Goal: Task Accomplishment & Management: Complete application form

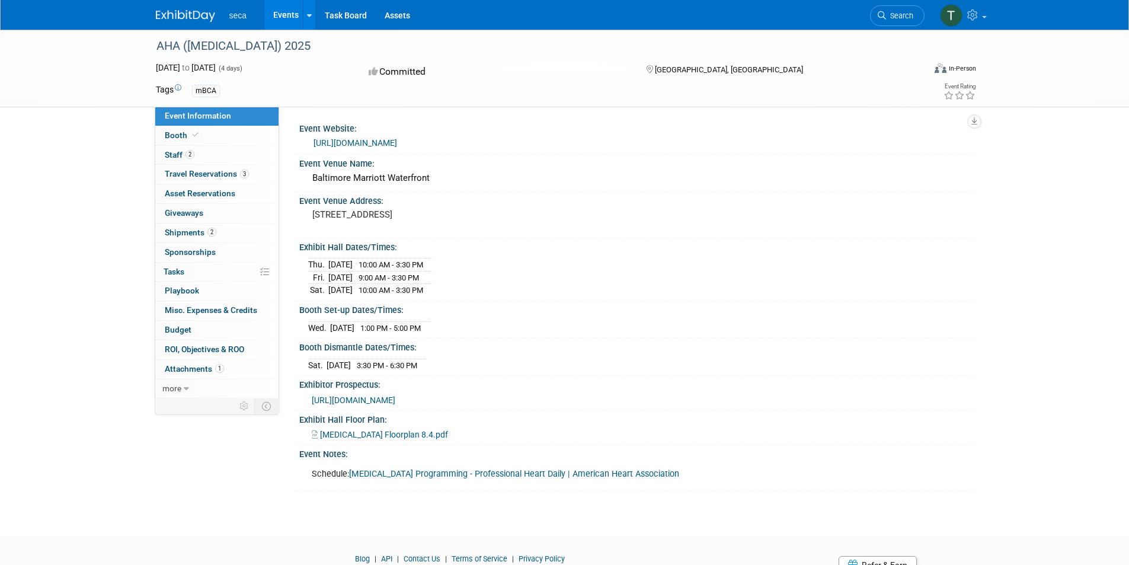
click at [186, 12] on img at bounding box center [185, 16] width 59 height 12
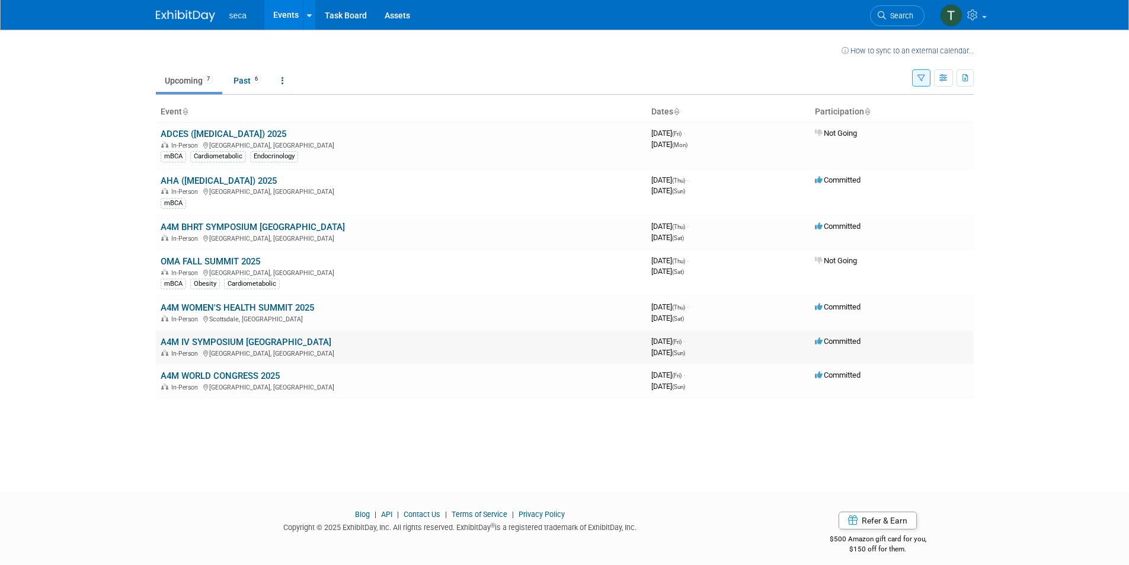
click at [267, 344] on link "A4M IV SYMPOSIUM [GEOGRAPHIC_DATA]" at bounding box center [246, 342] width 171 height 11
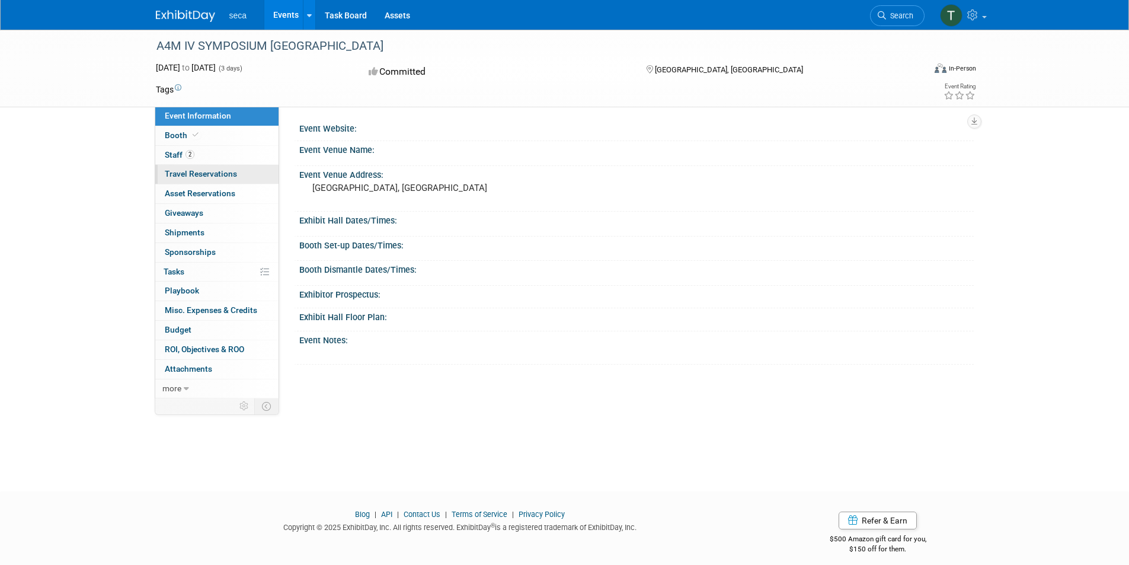
click at [225, 176] on span "Travel Reservations 0" at bounding box center [201, 173] width 72 height 9
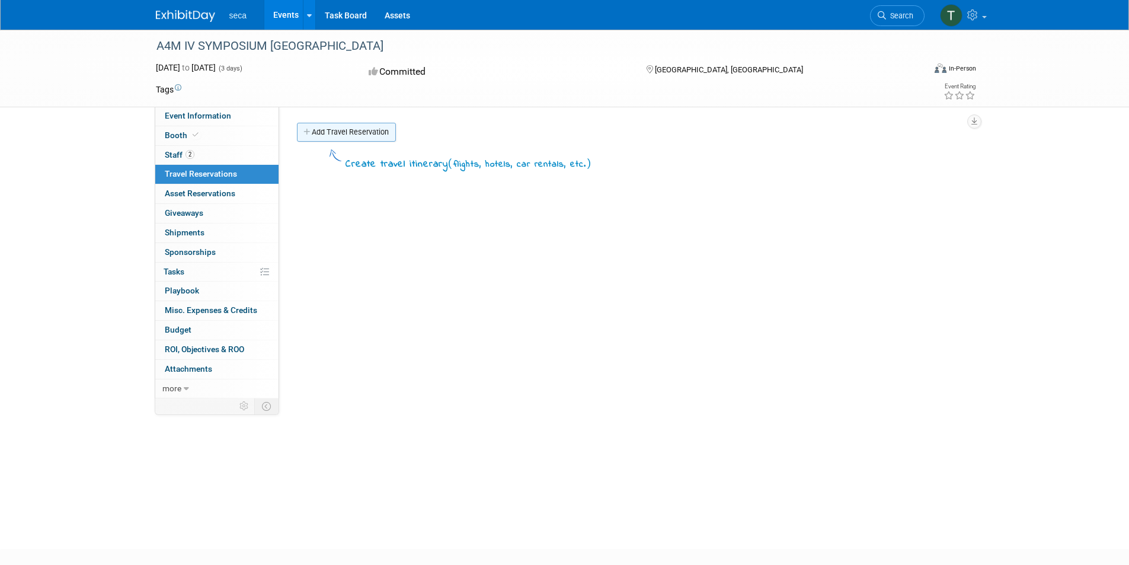
click at [338, 131] on link "Add Travel Reservation" at bounding box center [346, 132] width 99 height 19
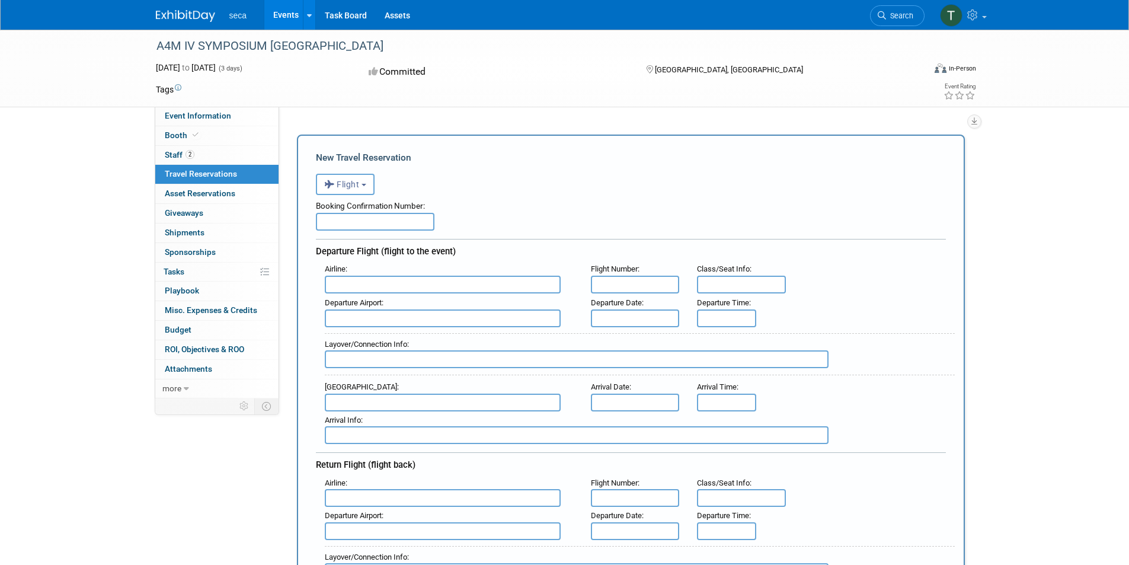
click at [369, 226] on input "text" at bounding box center [375, 222] width 119 height 18
paste input "SIBDEP"
type input "SIBDEP"
click at [367, 286] on input "text" at bounding box center [443, 285] width 236 height 18
type input "c"
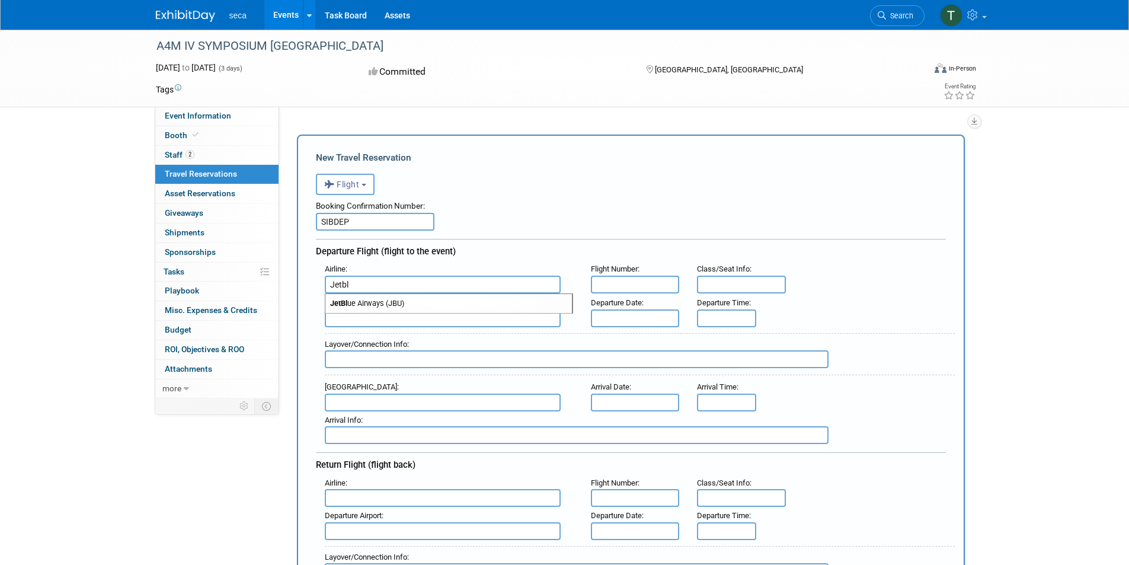
click at [373, 300] on span "JetBl ue Airways (JBU)" at bounding box center [448, 303] width 247 height 19
type input "JetBlue Airways (JBU)"
click at [386, 318] on input "text" at bounding box center [443, 318] width 236 height 18
click at [395, 334] on span "CHS - Charlest on Air Force Base-International Airport" at bounding box center [448, 337] width 247 height 19
type input "CHS - Charleston Air Force Base-International Airport"
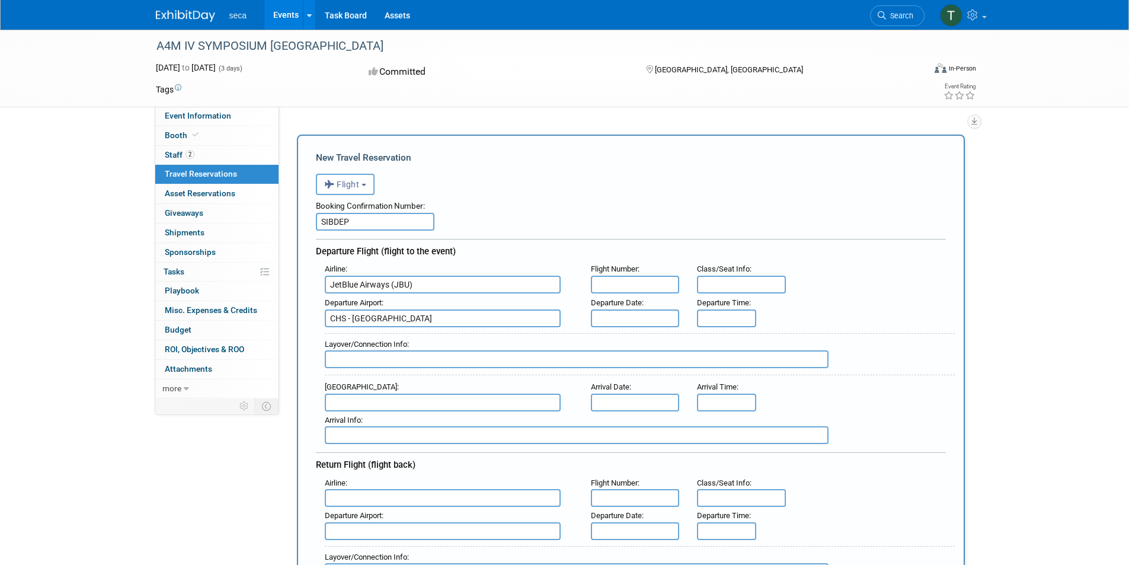
click at [631, 280] on input "text" at bounding box center [635, 285] width 89 height 18
type input "68"
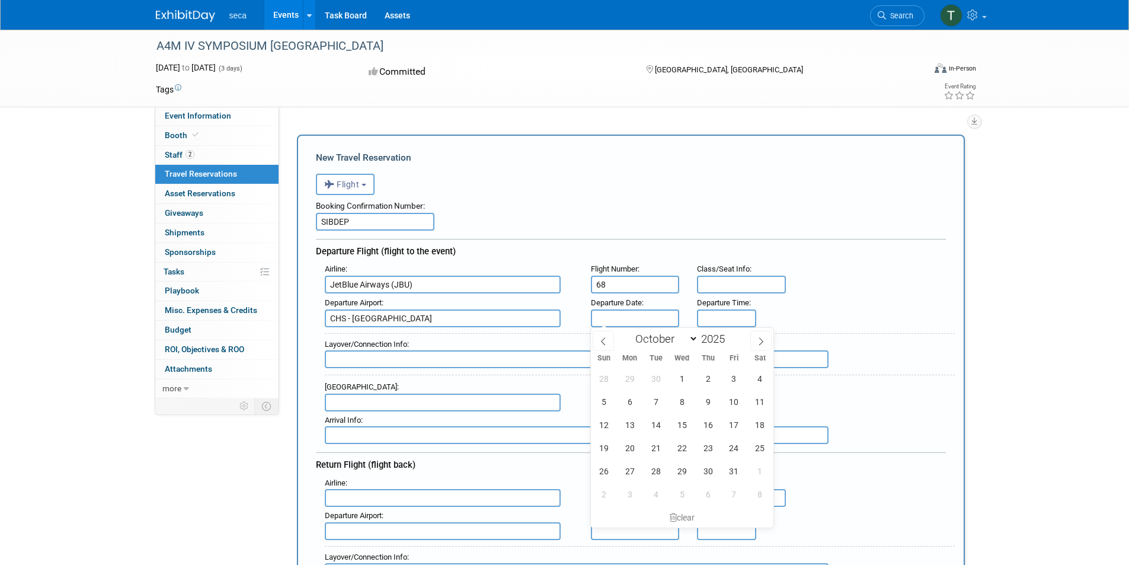
click at [654, 315] on input "text" at bounding box center [635, 318] width 89 height 18
click at [713, 455] on span "23" at bounding box center [707, 447] width 23 height 23
type input "Oct 23, 2025"
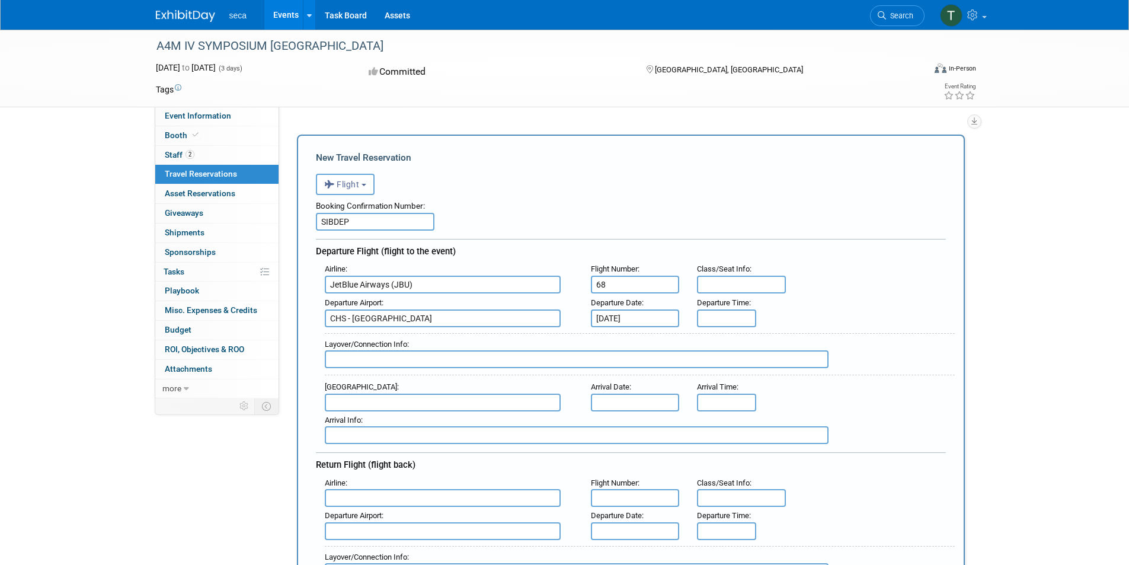
click at [735, 285] on input "text" at bounding box center [741, 285] width 89 height 18
type input "18C"
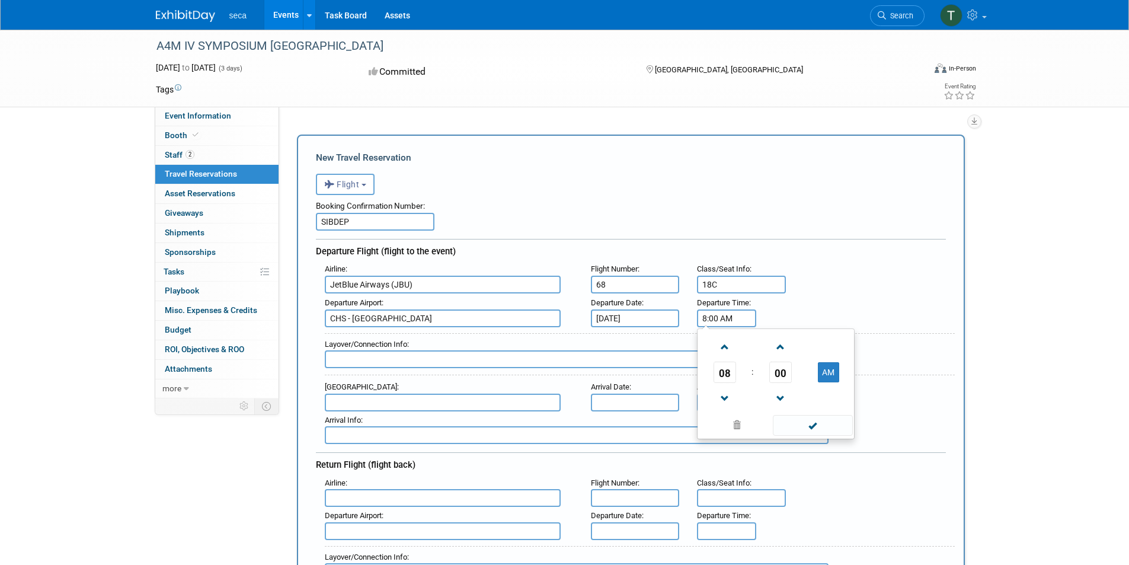
click at [708, 318] on input "8:00 AM" at bounding box center [726, 318] width 59 height 18
click at [724, 369] on span "08" at bounding box center [725, 372] width 23 height 21
click at [720, 312] on input "12:00 AM" at bounding box center [726, 318] width 59 height 18
click at [821, 437] on span at bounding box center [813, 439] width 80 height 21
click at [722, 315] on input "12:20 AM" at bounding box center [726, 318] width 59 height 18
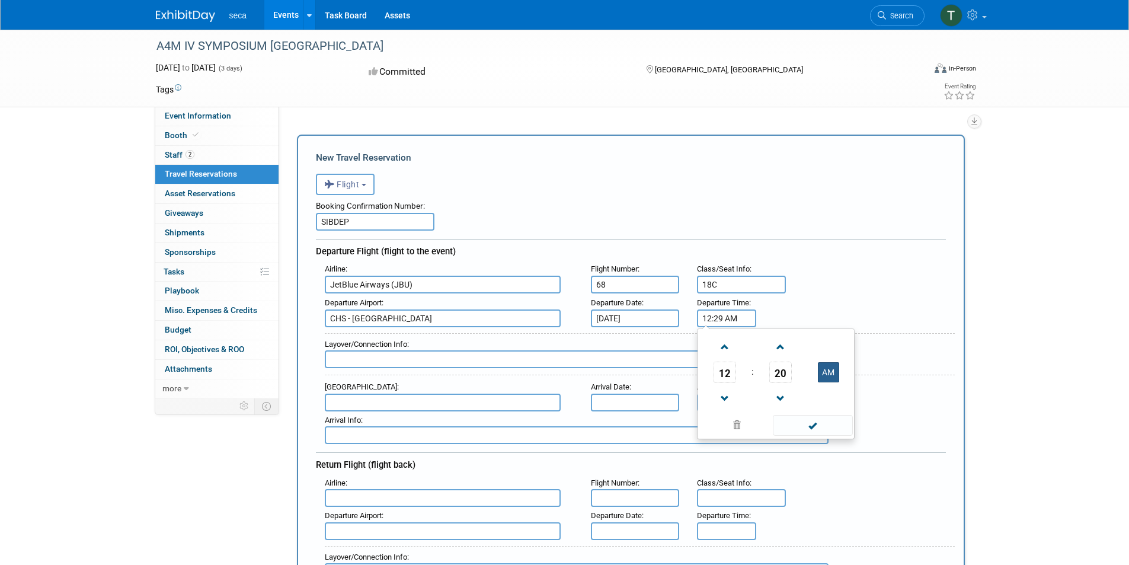
click at [830, 367] on button "AM" at bounding box center [828, 372] width 21 height 20
click at [824, 421] on span at bounding box center [813, 425] width 80 height 21
type input "12:20 PM"
click at [350, 356] on input "text" at bounding box center [577, 359] width 504 height 18
click at [376, 404] on input "text" at bounding box center [443, 403] width 236 height 18
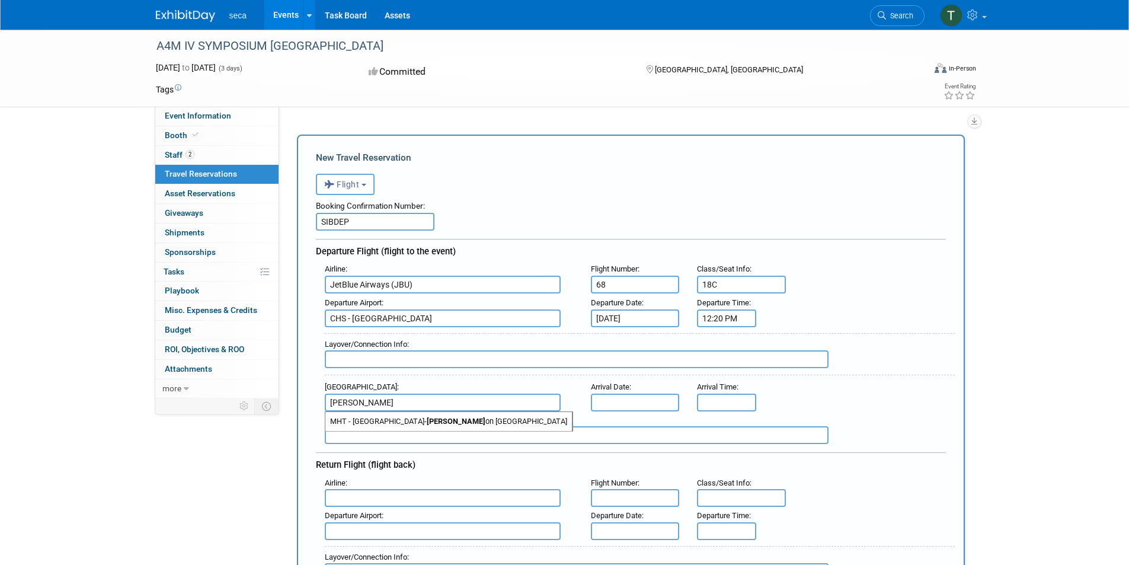
click at [413, 420] on span "MHT - Manchester- Bost on Regional Airport" at bounding box center [448, 421] width 247 height 19
type input "MHT - Manchester-Boston Regional Airport"
click at [636, 401] on input "text" at bounding box center [635, 403] width 89 height 18
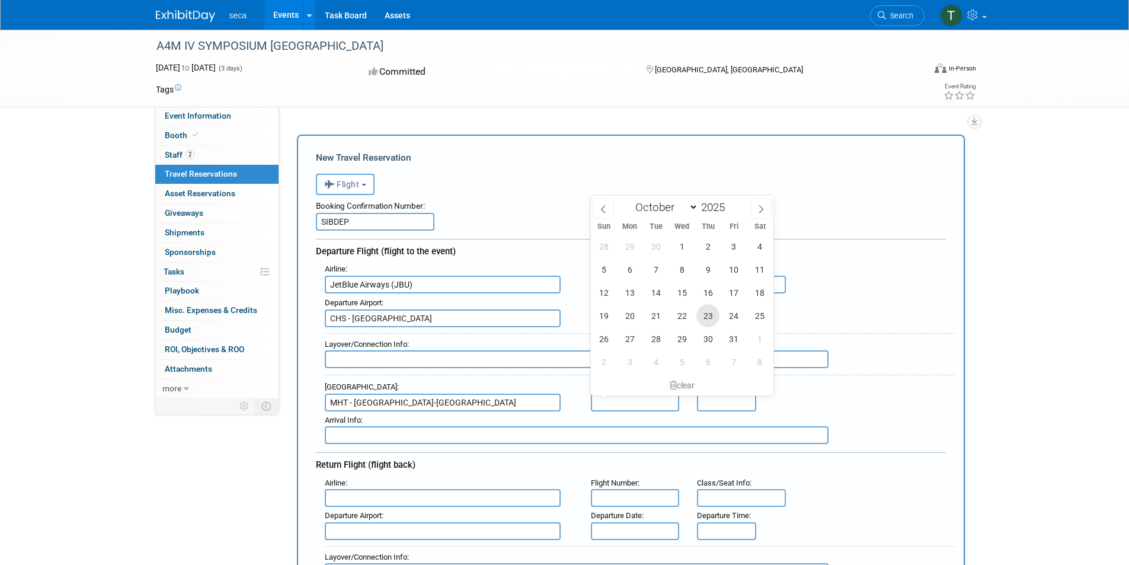
click at [706, 316] on span "23" at bounding box center [707, 315] width 23 height 23
type input "Oct 23, 2025"
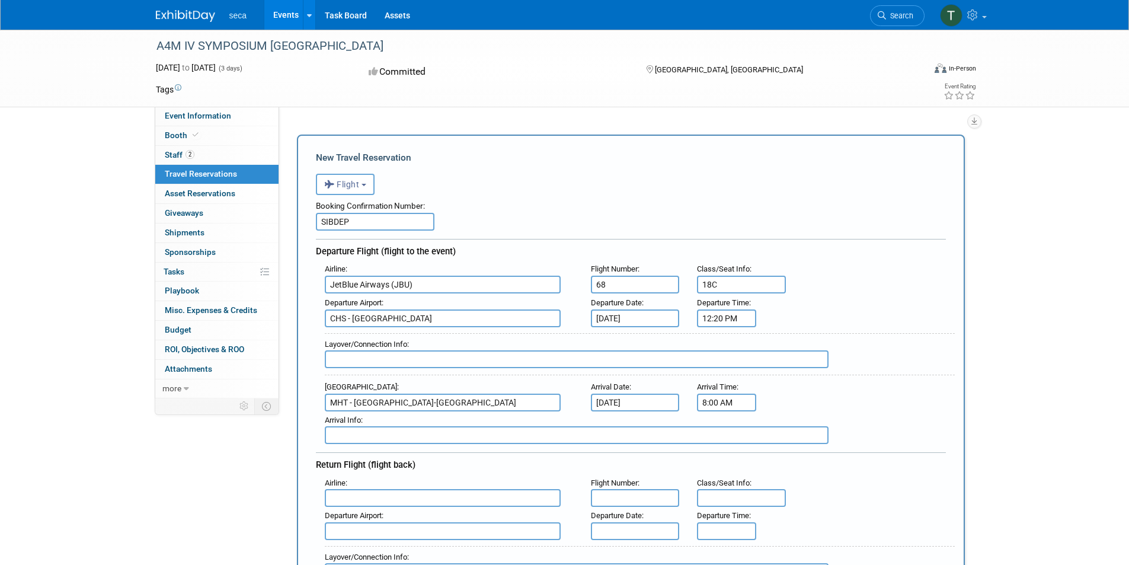
click at [716, 397] on input "8:00 AM" at bounding box center [726, 403] width 59 height 18
click at [725, 453] on span "08" at bounding box center [725, 456] width 23 height 21
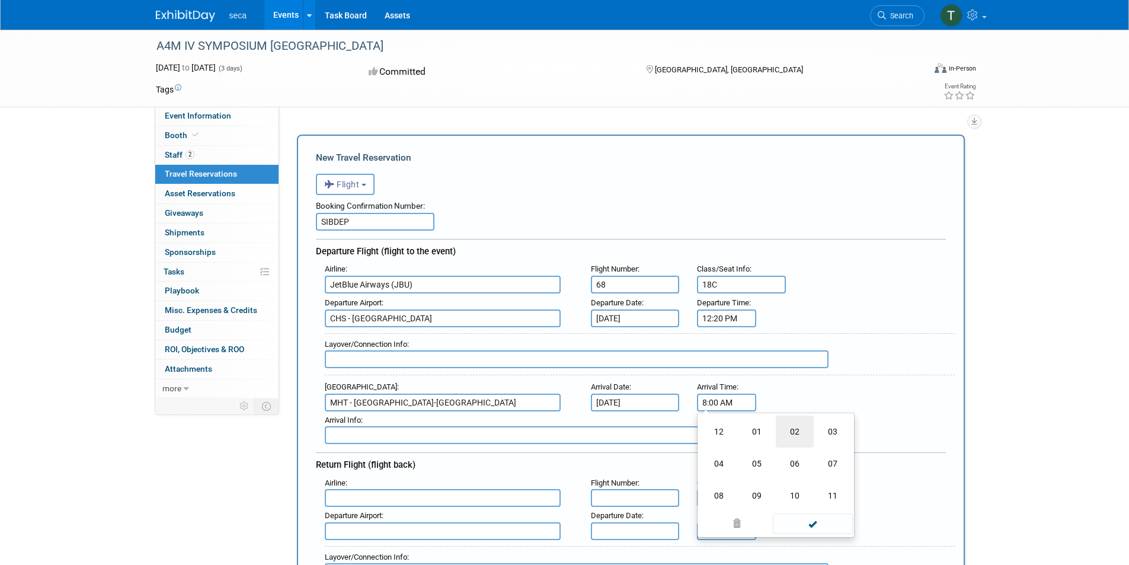
click at [789, 433] on td "02" at bounding box center [795, 431] width 38 height 32
click at [824, 452] on button "AM" at bounding box center [828, 456] width 21 height 20
click at [781, 454] on span "00" at bounding box center [780, 456] width 23 height 21
click at [719, 491] on td "40" at bounding box center [719, 495] width 38 height 32
click at [718, 400] on input "2:40 PM" at bounding box center [726, 403] width 59 height 18
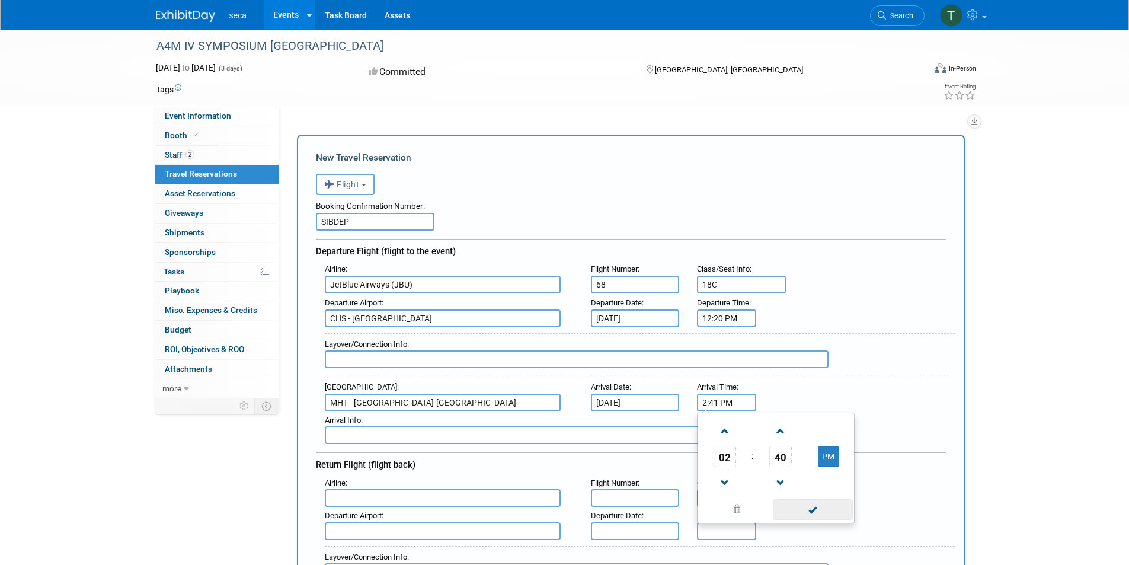
click at [820, 503] on span at bounding box center [813, 509] width 80 height 21
type input "2:41 PM"
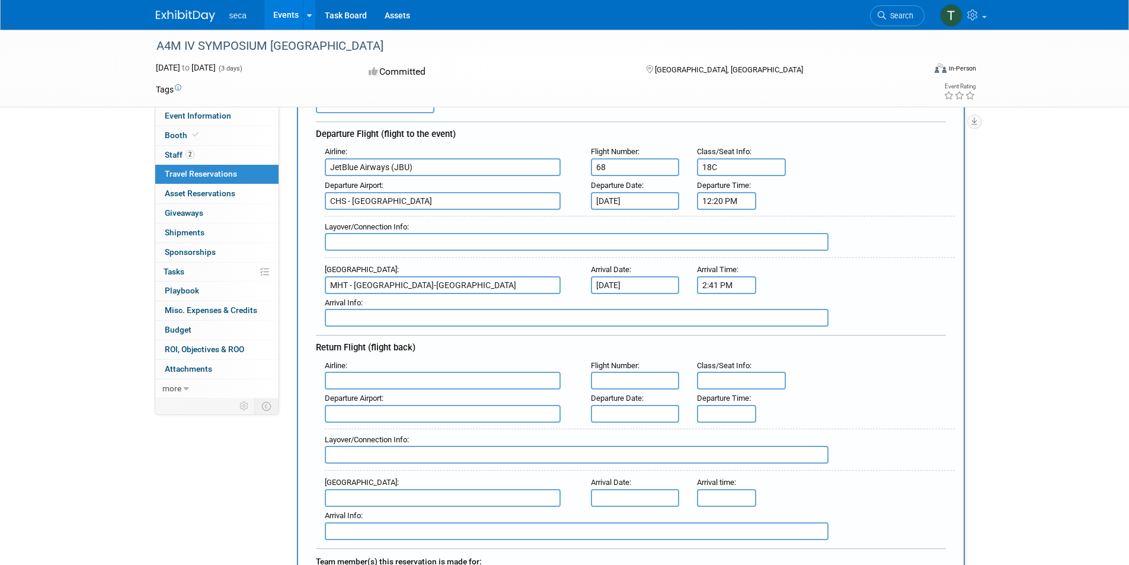
scroll to position [119, 0]
click at [373, 377] on input "text" at bounding box center [443, 379] width 236 height 18
click at [405, 396] on span "JetB lue Airways (JBU)" at bounding box center [448, 398] width 247 height 19
type input "JetBlue Airways (JBU)"
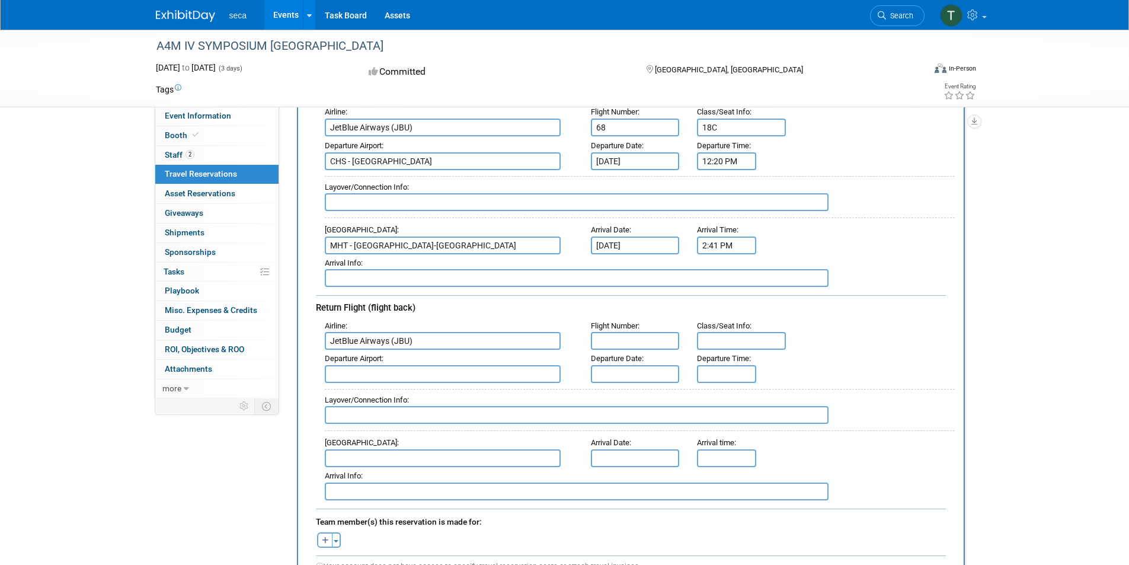
scroll to position [178, 0]
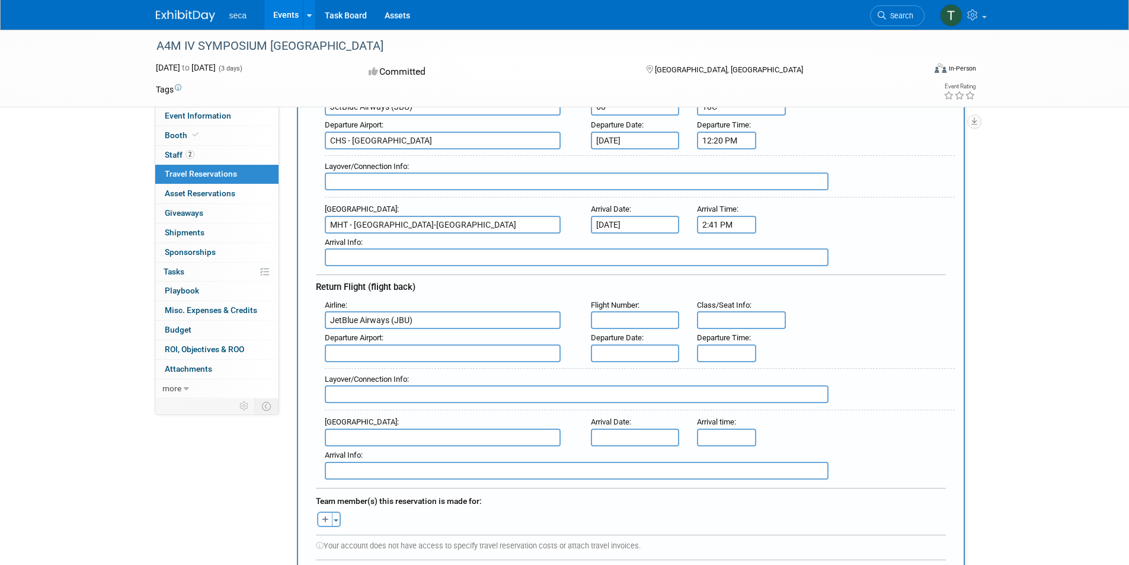
click at [396, 351] on input "text" at bounding box center [443, 353] width 236 height 18
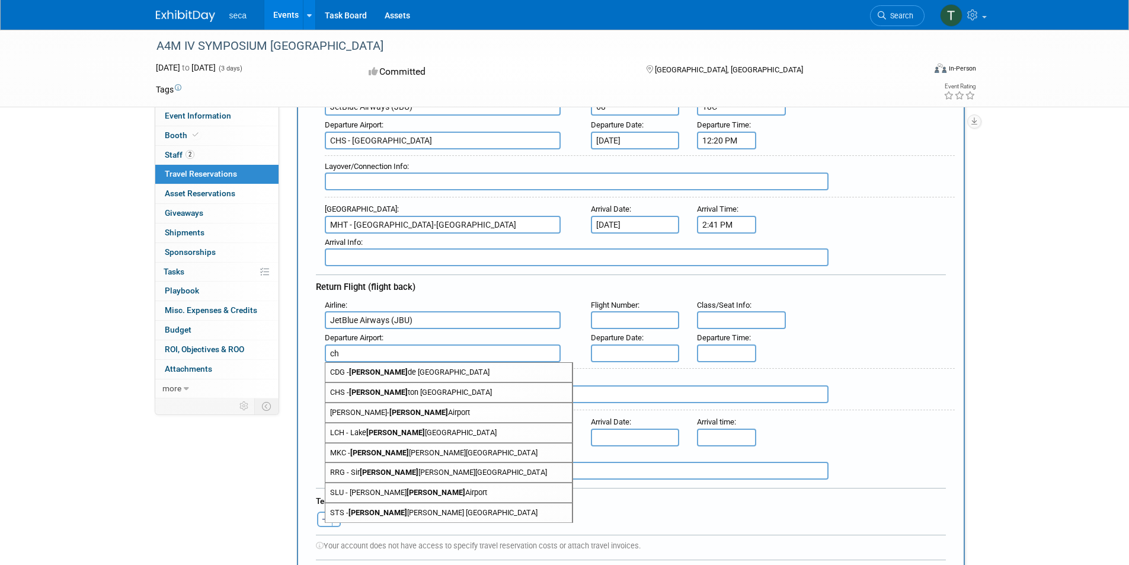
type input "c"
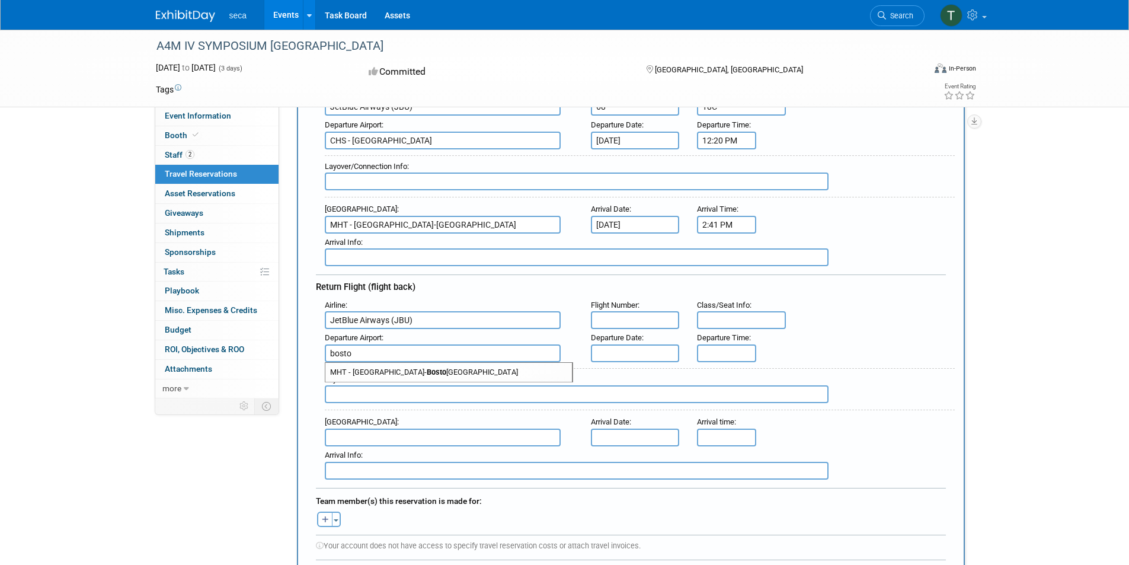
click at [366, 366] on span "MHT - Manchester- Bosto n Regional Airport" at bounding box center [448, 372] width 247 height 19
type input "MHT - Manchester-Boston Regional Airport"
click at [633, 312] on input "text" at bounding box center [635, 320] width 89 height 18
type input "267"
click at [735, 319] on input "text" at bounding box center [741, 320] width 89 height 18
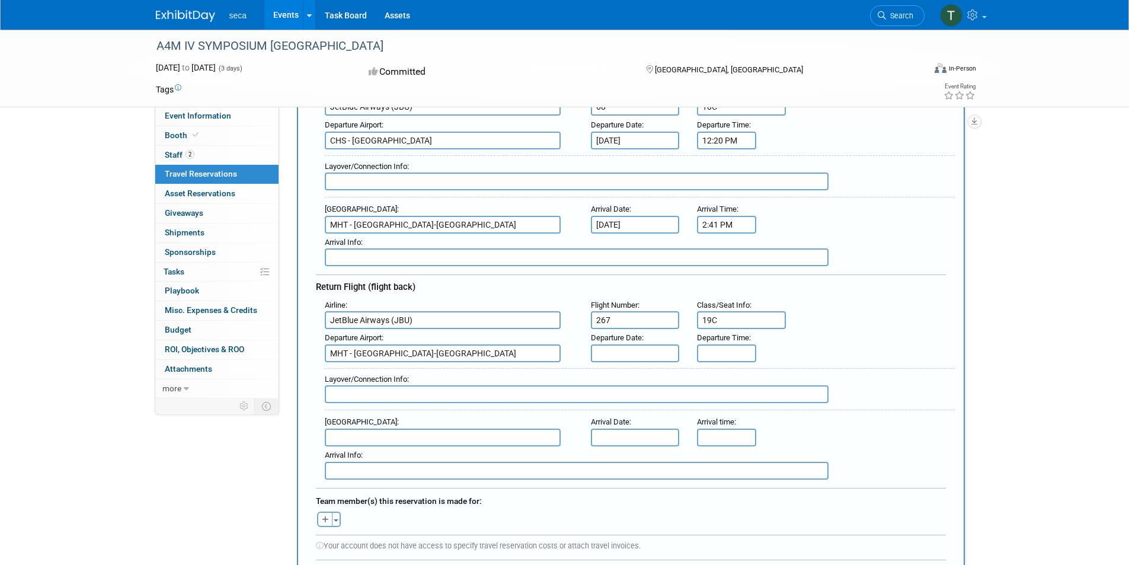
type input "19C"
click at [623, 348] on input "text" at bounding box center [635, 353] width 89 height 18
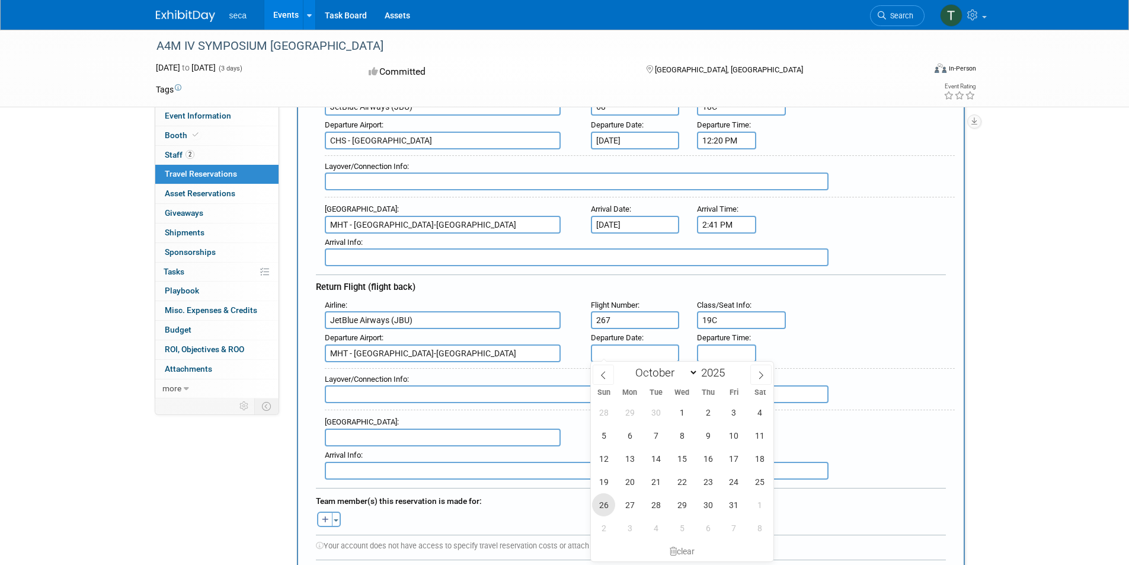
click at [604, 507] on span "26" at bounding box center [603, 504] width 23 height 23
type input "Oct 26, 2025"
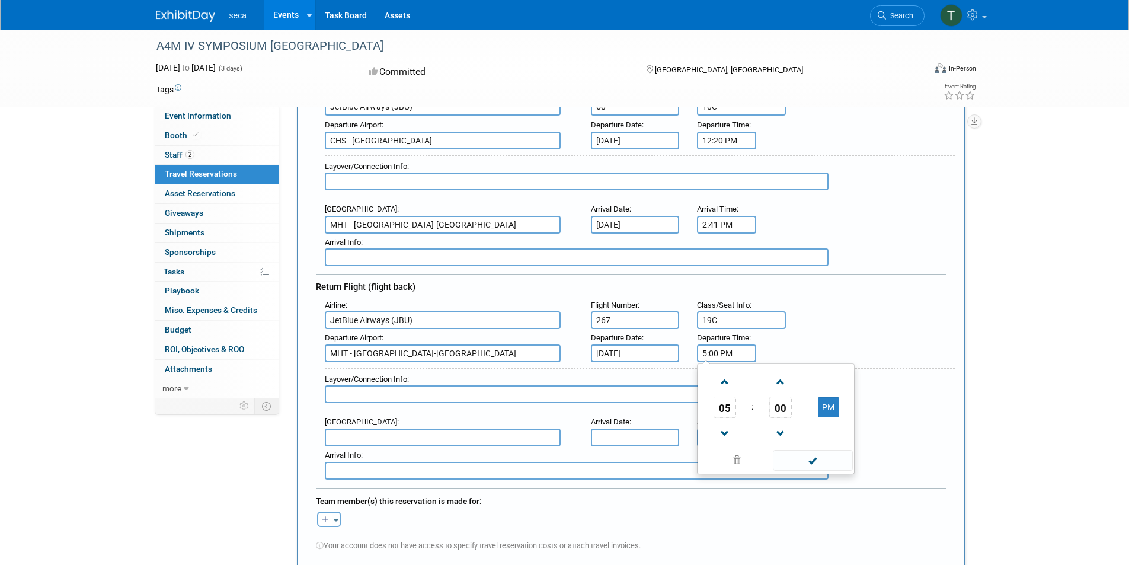
click at [718, 348] on input "5:00 PM" at bounding box center [726, 353] width 59 height 18
click at [720, 407] on span "05" at bounding box center [725, 406] width 23 height 21
drag, startPoint x: 823, startPoint y: 415, endPoint x: 752, endPoint y: 383, distance: 77.7
click at [821, 415] on td "07" at bounding box center [833, 414] width 38 height 32
click at [775, 403] on span "00" at bounding box center [780, 406] width 23 height 21
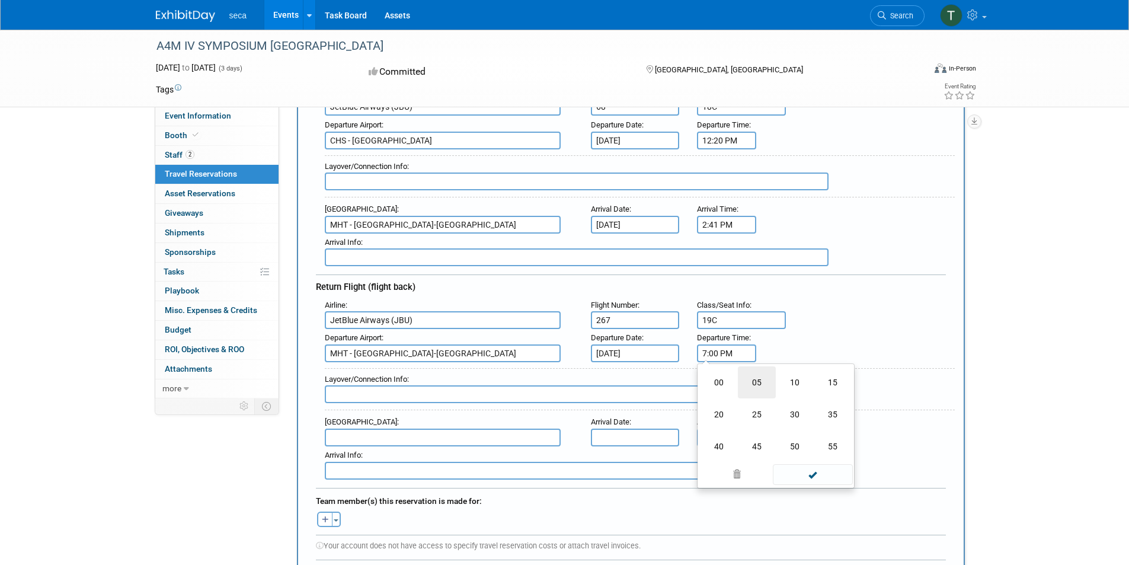
click at [752, 375] on td "05" at bounding box center [757, 382] width 38 height 32
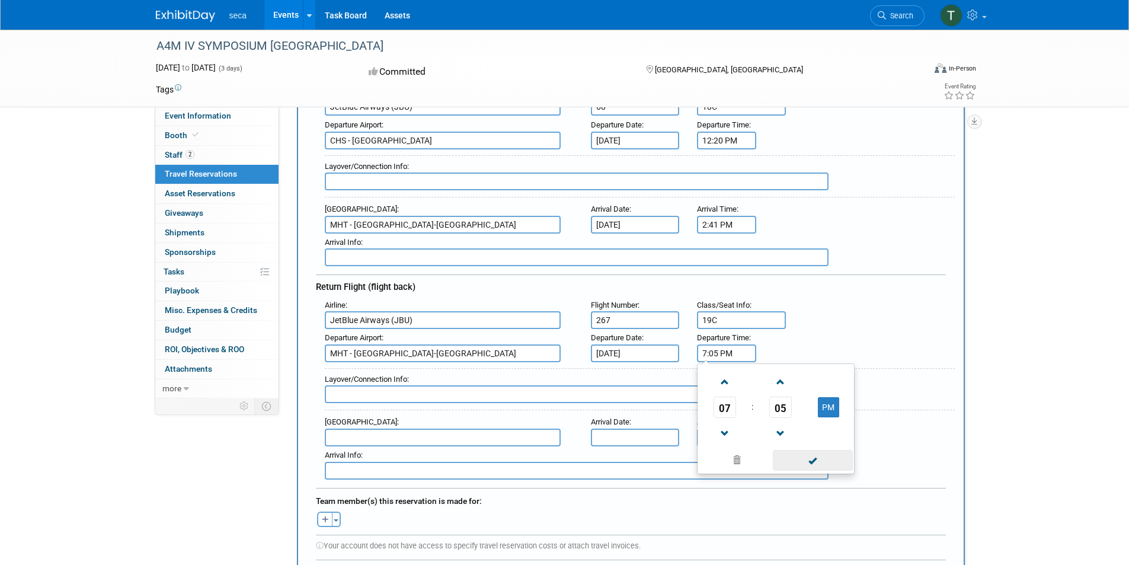
click at [801, 457] on span at bounding box center [813, 460] width 80 height 21
click at [733, 351] on input "7:05 PM" at bounding box center [726, 353] width 59 height 18
click at [826, 403] on button "PM" at bounding box center [828, 407] width 21 height 20
type input "7:05 AM"
click at [801, 455] on span at bounding box center [813, 460] width 80 height 21
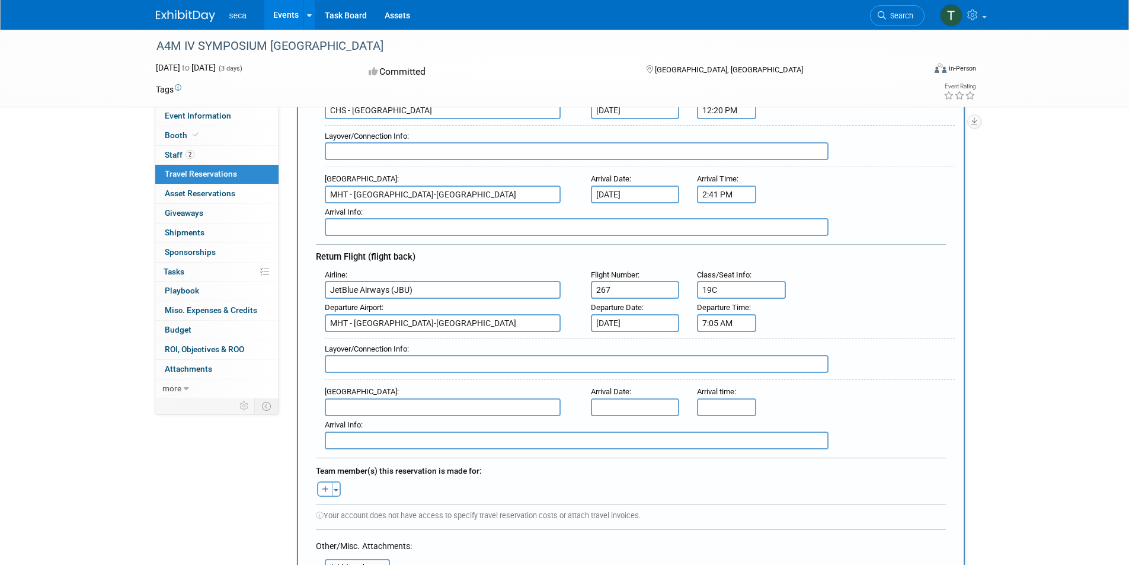
scroll to position [237, 0]
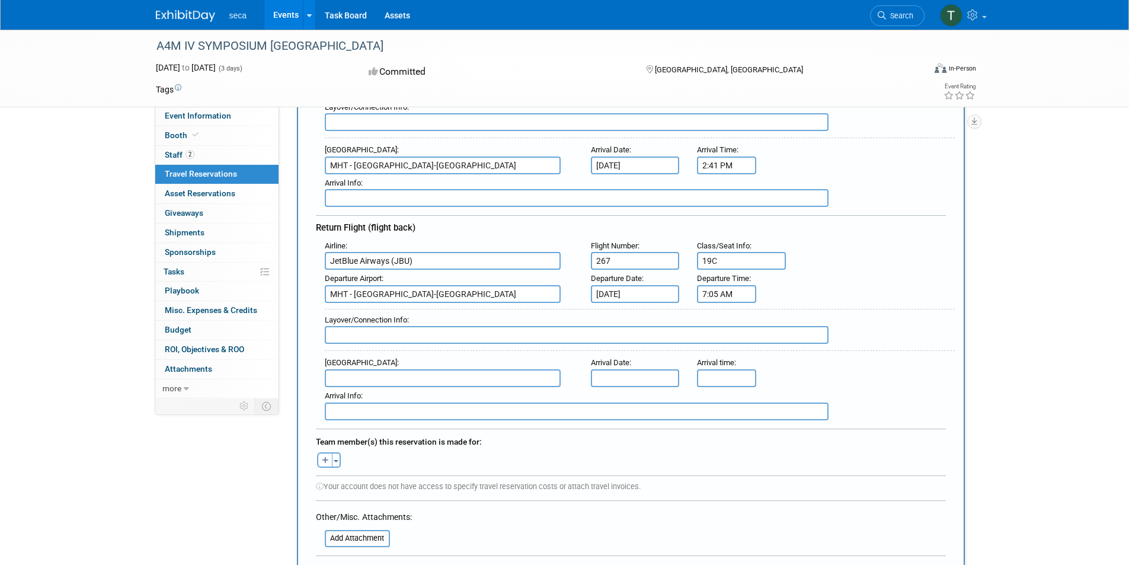
click at [434, 376] on input "text" at bounding box center [443, 378] width 236 height 18
click at [435, 391] on span "CHS - Charlesto n Air Force Base-International Airport" at bounding box center [448, 397] width 247 height 19
type input "CHS - Charleston Air Force Base-International Airport"
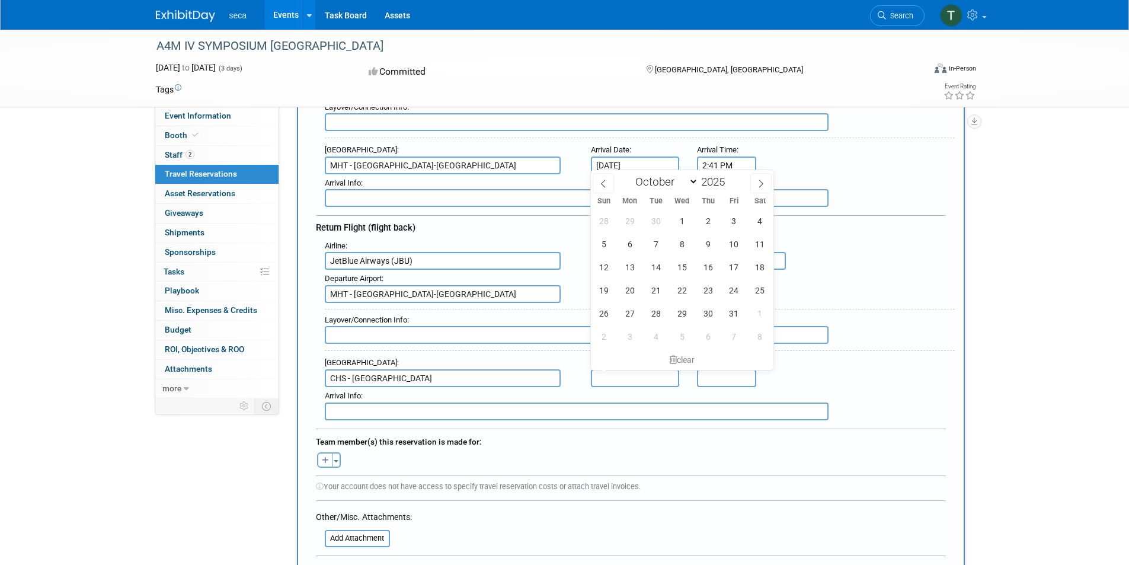
click at [626, 328] on body "seca Events Recently Viewed Events: A4M IV SYMPOSIUM BOSTON Boston, MA Oct 24, …" at bounding box center [564, 45] width 1129 height 565
click at [597, 312] on span "26" at bounding box center [603, 313] width 23 height 23
type input "Oct 26, 2025"
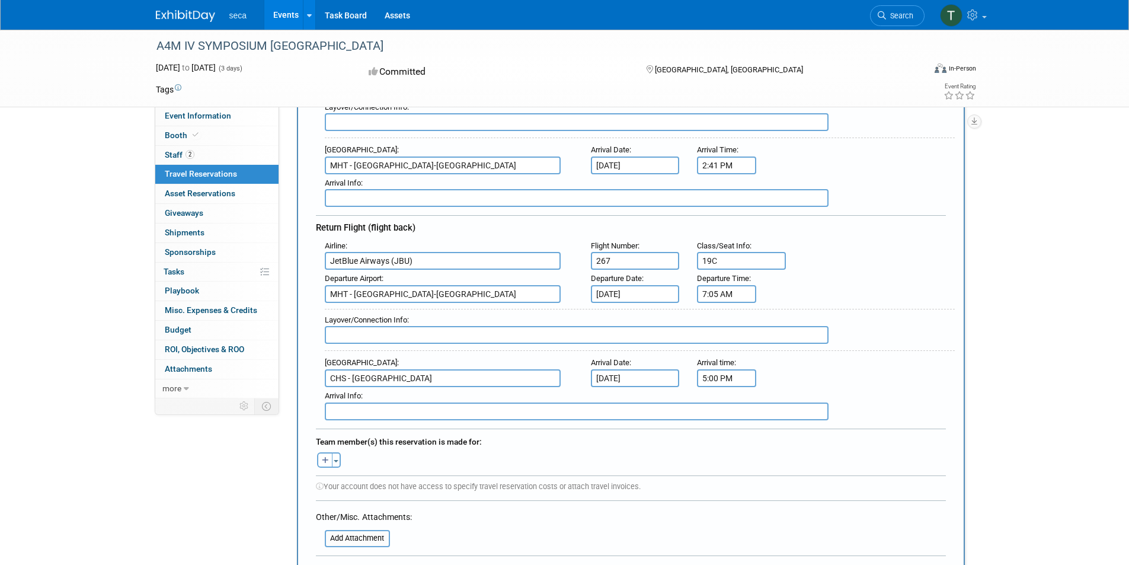
click at [720, 373] on input "5:00 PM" at bounding box center [726, 378] width 59 height 18
click at [725, 430] on span "05" at bounding box center [725, 431] width 23 height 21
click at [750, 460] on td "09" at bounding box center [757, 471] width 38 height 32
click at [830, 428] on button "PM" at bounding box center [828, 432] width 21 height 20
click at [782, 431] on span "00" at bounding box center [780, 431] width 23 height 21
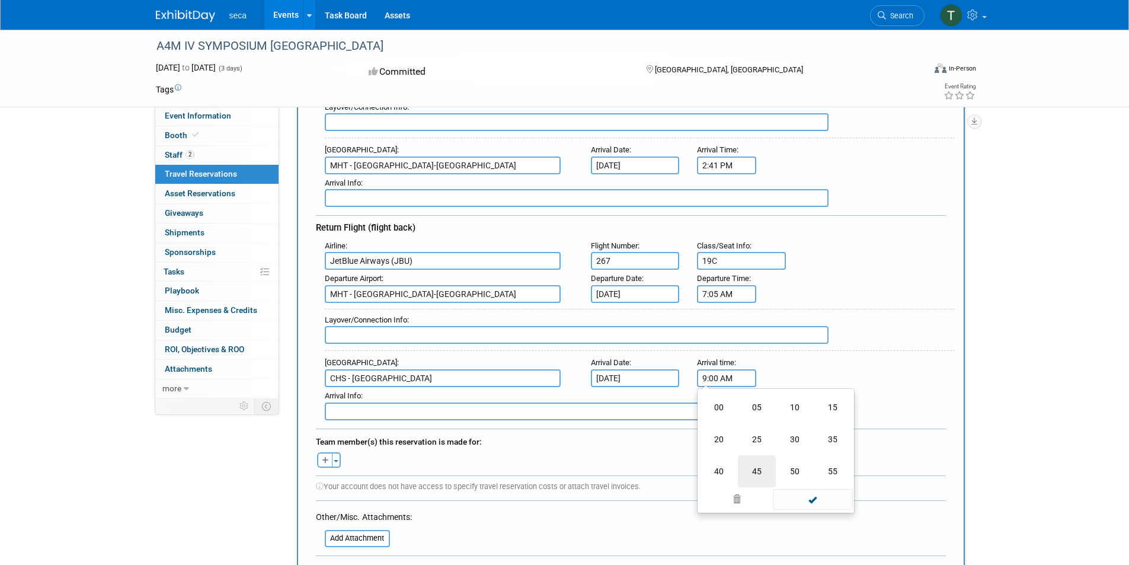
click at [760, 475] on td "45" at bounding box center [757, 471] width 38 height 32
click at [719, 378] on input "9:45 AM" at bounding box center [726, 378] width 59 height 18
click at [811, 491] on span at bounding box center [813, 485] width 80 height 21
type input "9:48 AM"
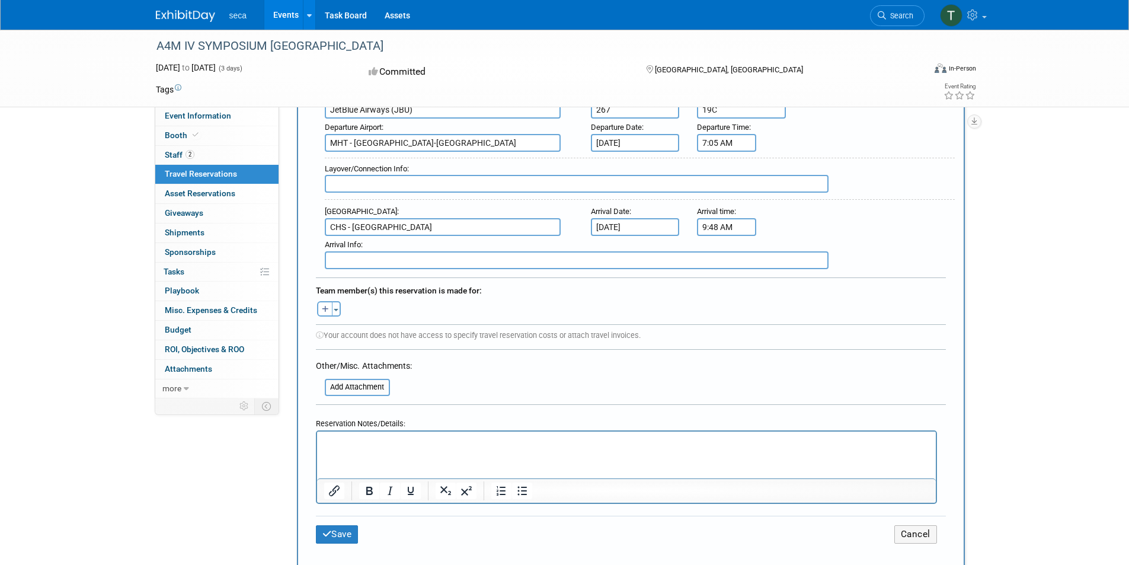
scroll to position [415, 0]
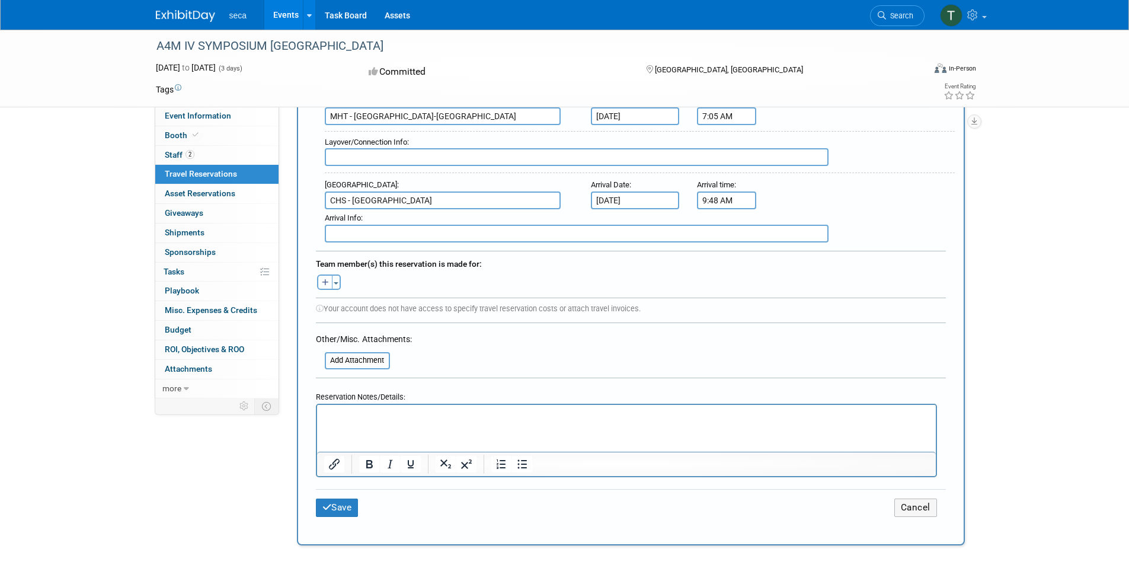
click at [326, 283] on icon "button" at bounding box center [325, 283] width 7 height 8
select select
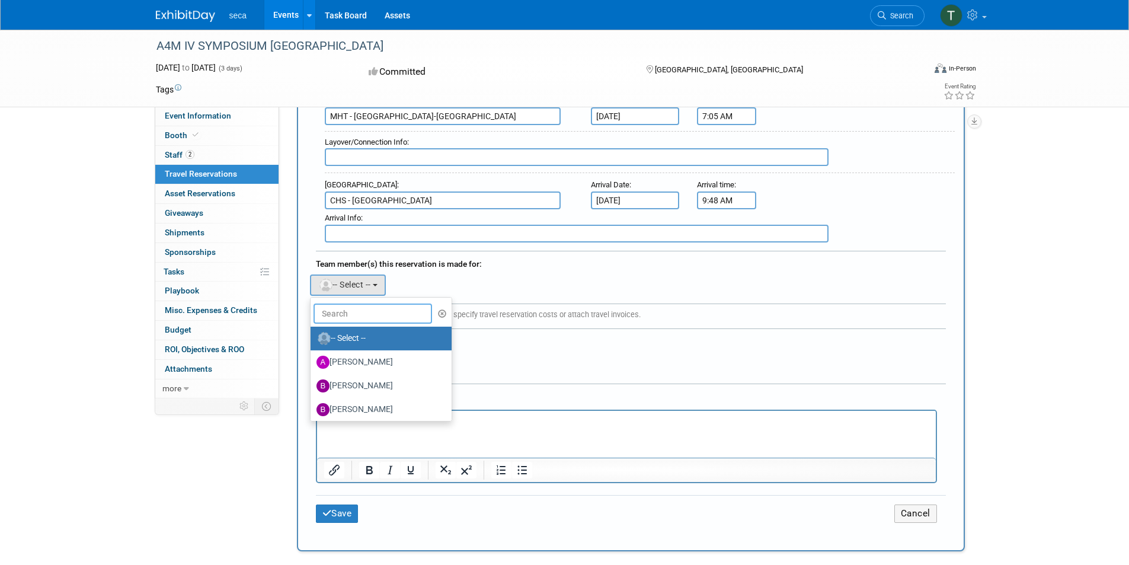
click at [356, 315] on input "text" at bounding box center [372, 313] width 119 height 20
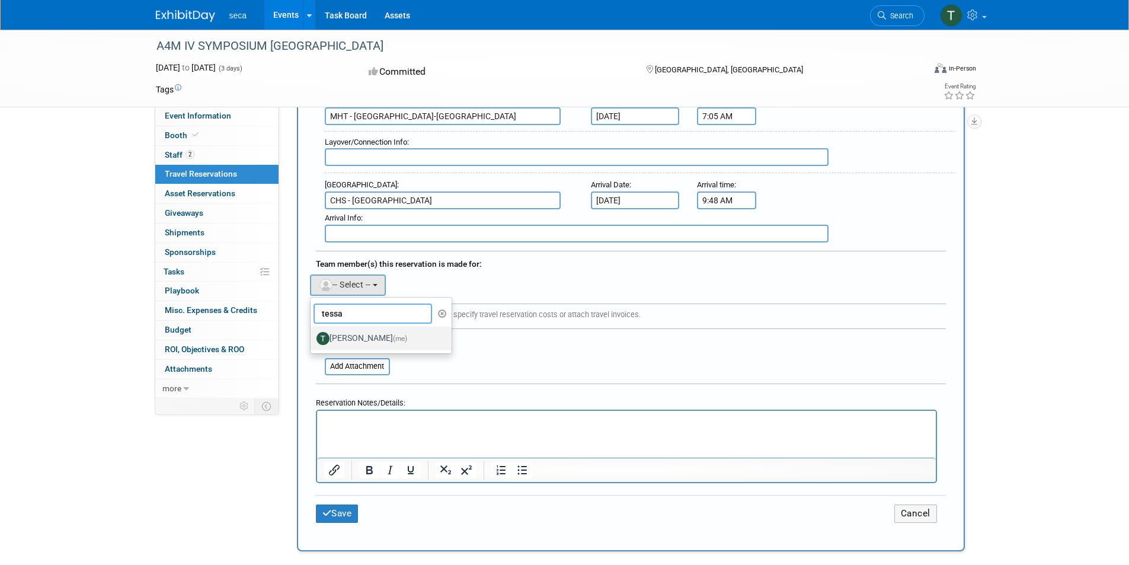
type input "tessa"
click at [367, 333] on label "Tessa Schwikerath (me)" at bounding box center [378, 338] width 124 height 19
click at [312, 333] on input "Tessa Schwikerath (me)" at bounding box center [309, 337] width 8 height 8
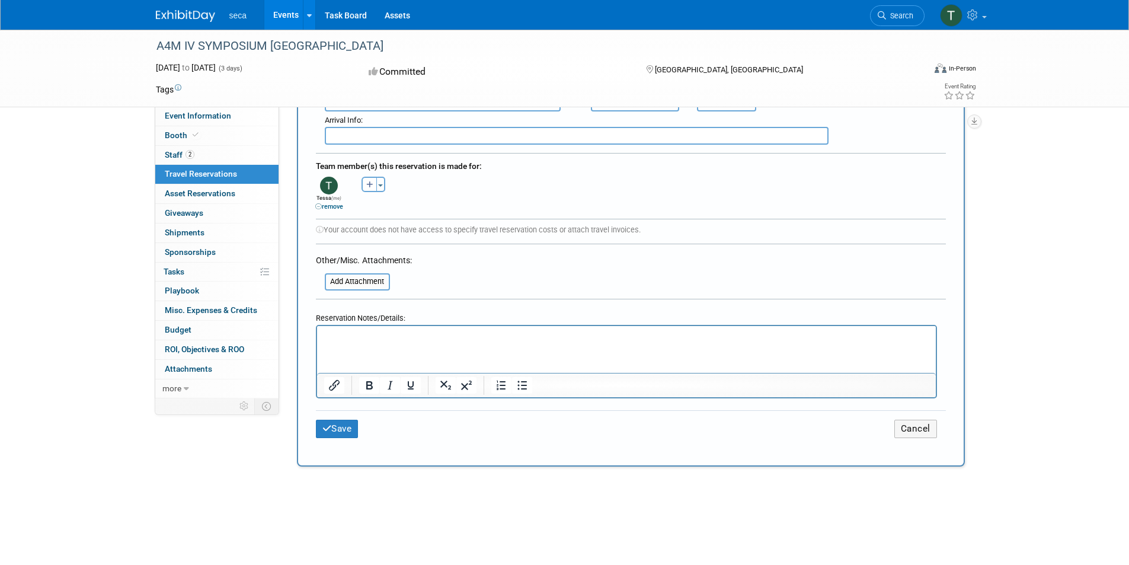
scroll to position [533, 0]
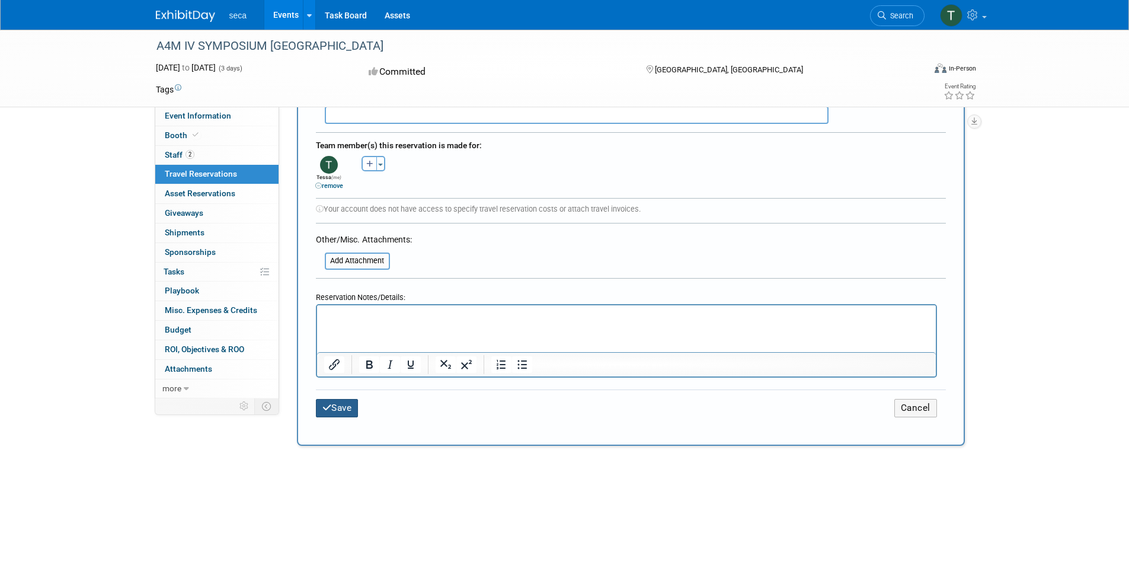
click at [331, 410] on button "Save" at bounding box center [337, 408] width 43 height 18
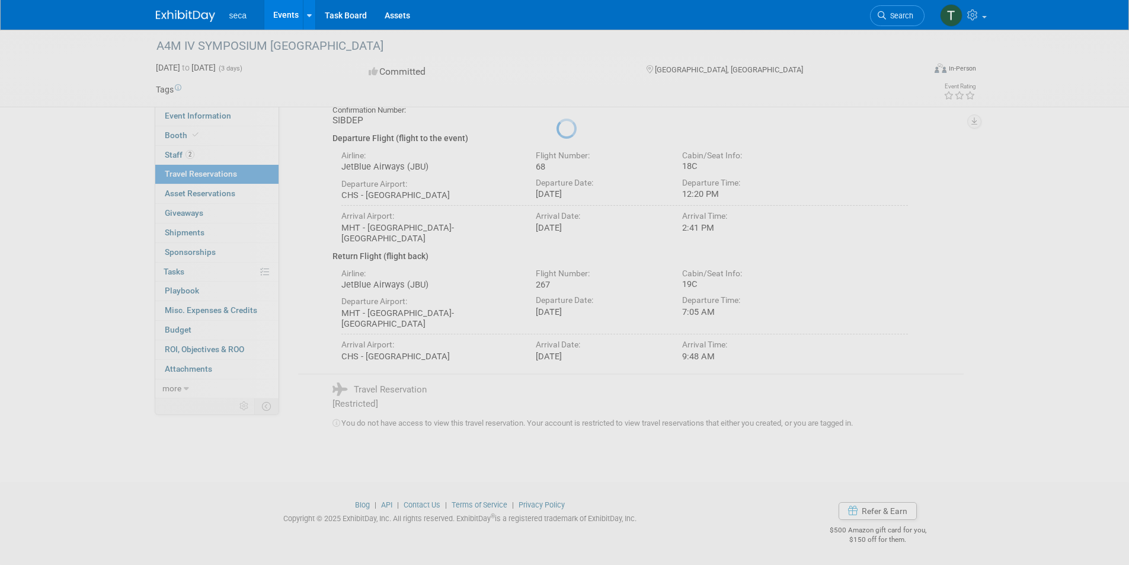
scroll to position [0, 0]
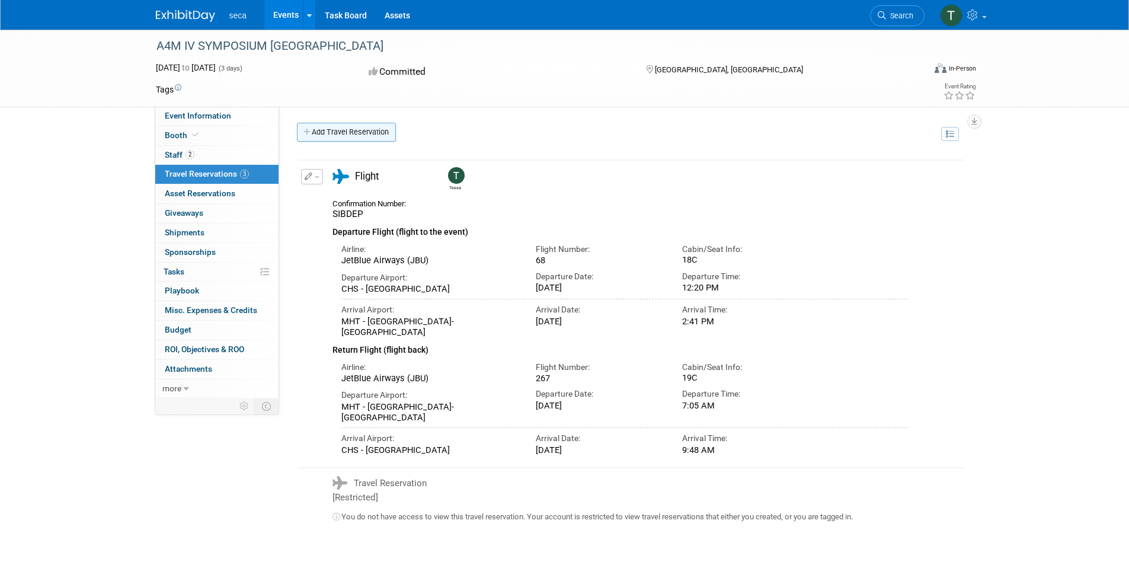
click at [358, 130] on link "Add Travel Reservation" at bounding box center [346, 132] width 99 height 19
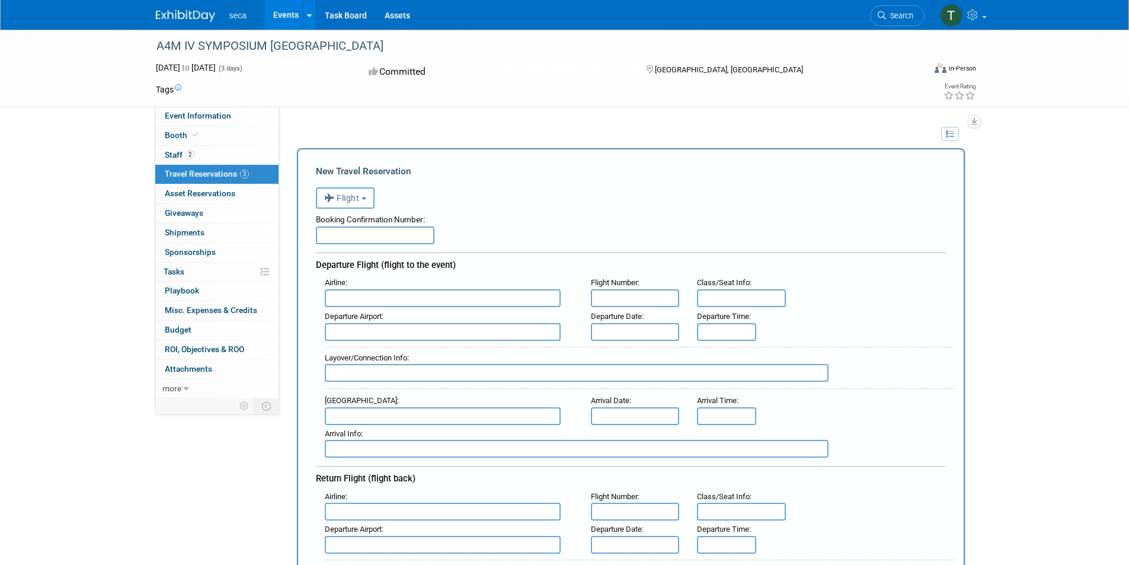
click at [366, 195] on button "Flight" at bounding box center [345, 197] width 59 height 21
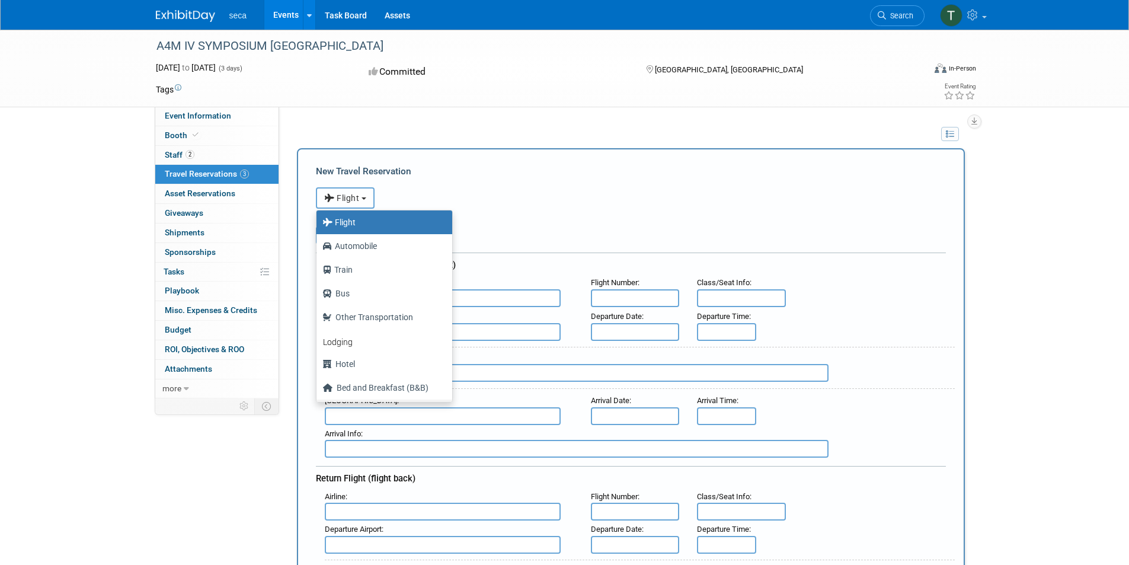
scroll to position [50, 0]
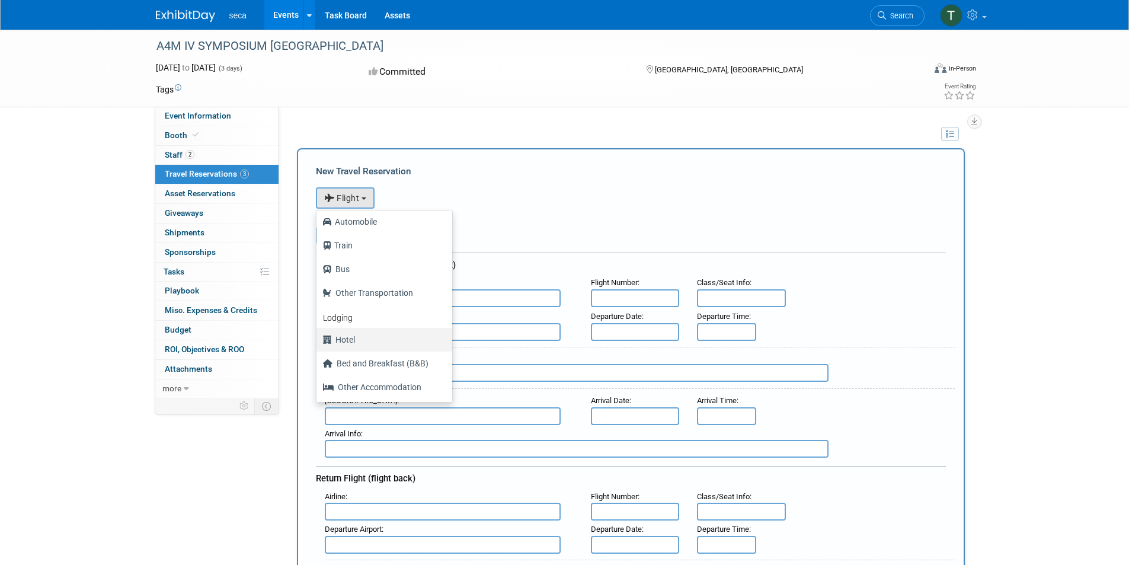
click at [372, 343] on label "Hotel" at bounding box center [381, 339] width 118 height 19
click at [318, 342] on input "Hotel" at bounding box center [315, 338] width 8 height 8
select select "6"
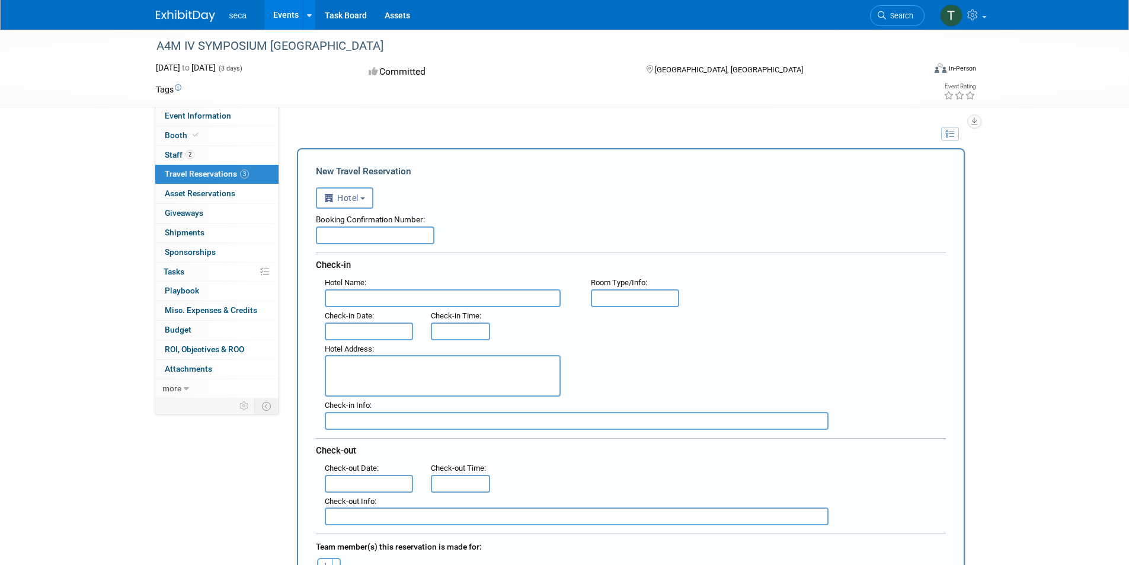
click at [380, 232] on input "text" at bounding box center [375, 235] width 119 height 18
paste input "6B6HT5D9"
type input "6B6HT5D9"
click at [456, 296] on input "text" at bounding box center [443, 298] width 236 height 18
paste input "Encore Boston Harbor"
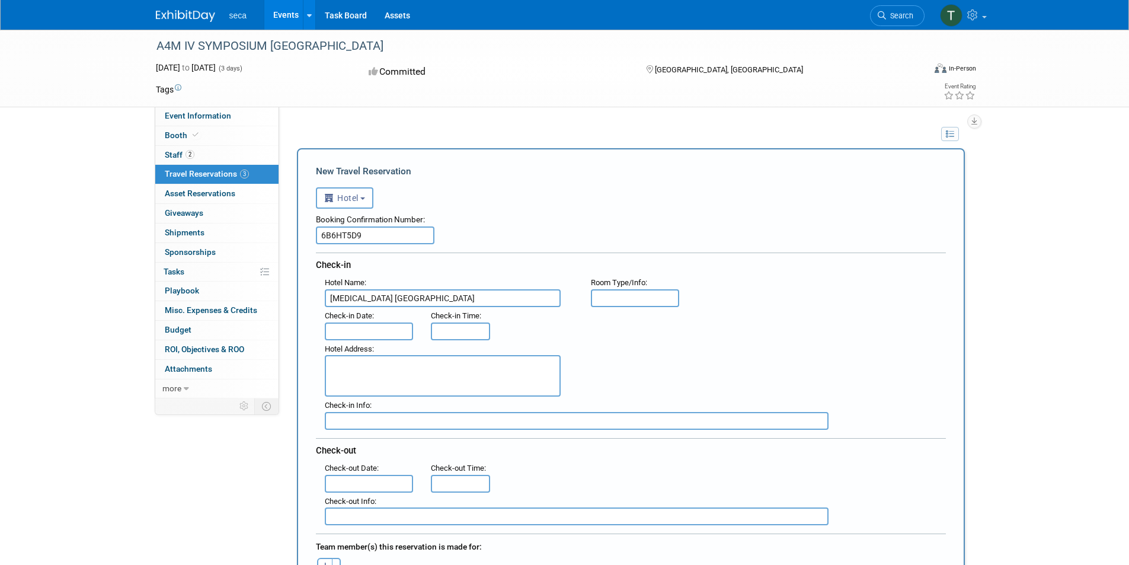
type input "Encore Boston Harbor"
click at [346, 327] on input "text" at bounding box center [369, 331] width 89 height 18
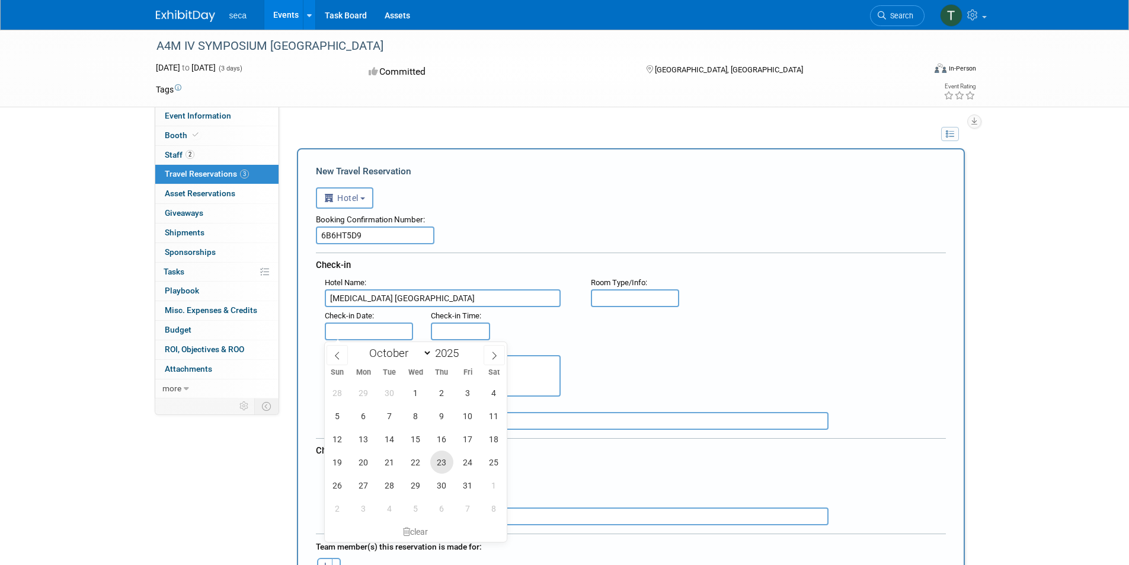
click at [443, 466] on span "23" at bounding box center [441, 461] width 23 height 23
type input "Oct 23, 2025"
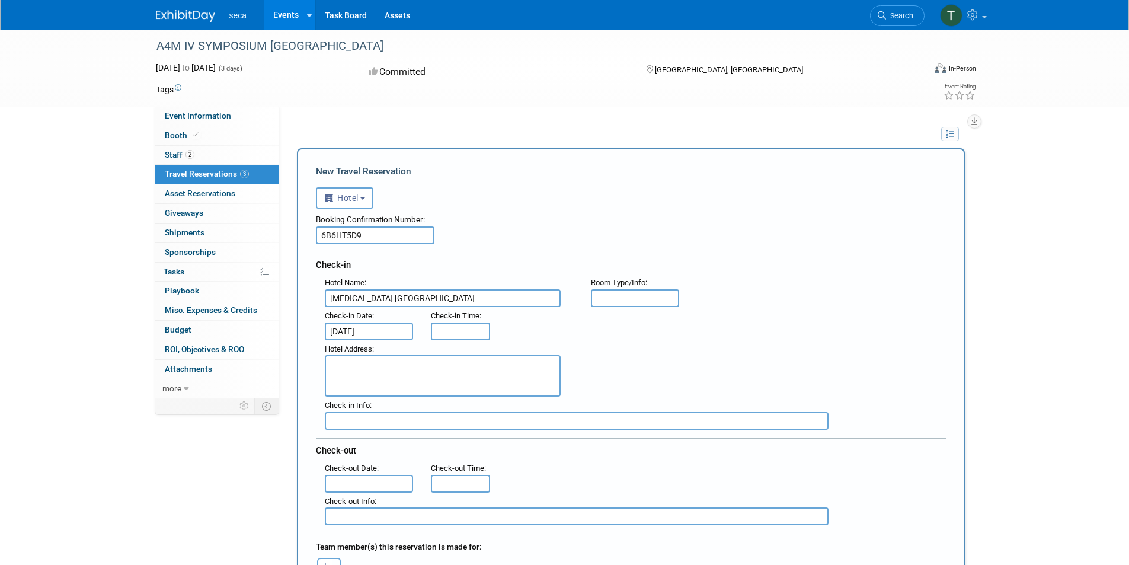
type input "3:00 PM"
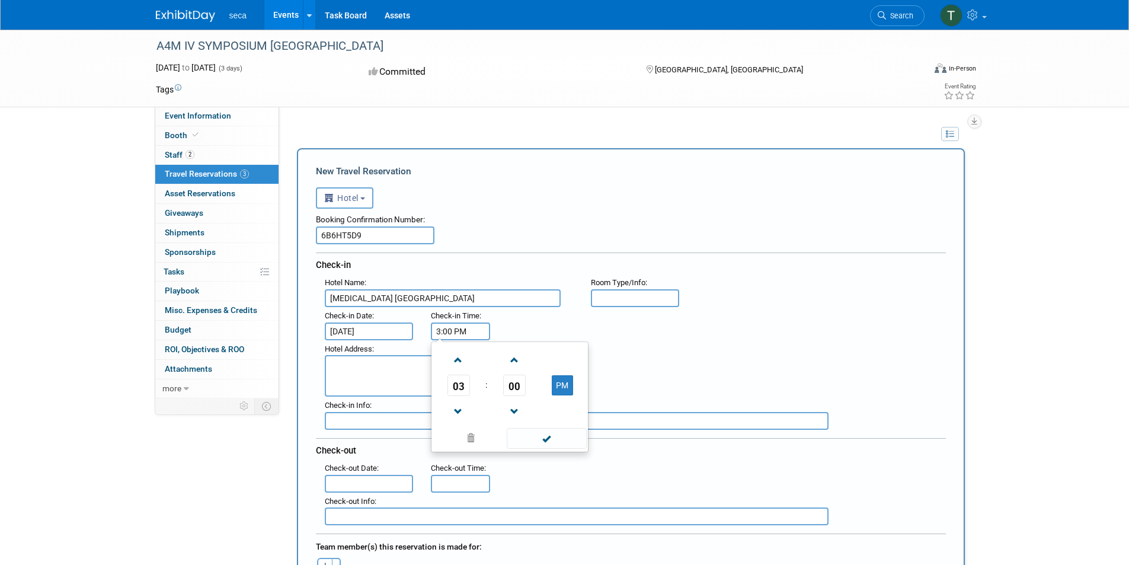
click at [468, 331] on input "3:00 PM" at bounding box center [460, 331] width 59 height 18
click at [560, 442] on span at bounding box center [547, 438] width 80 height 21
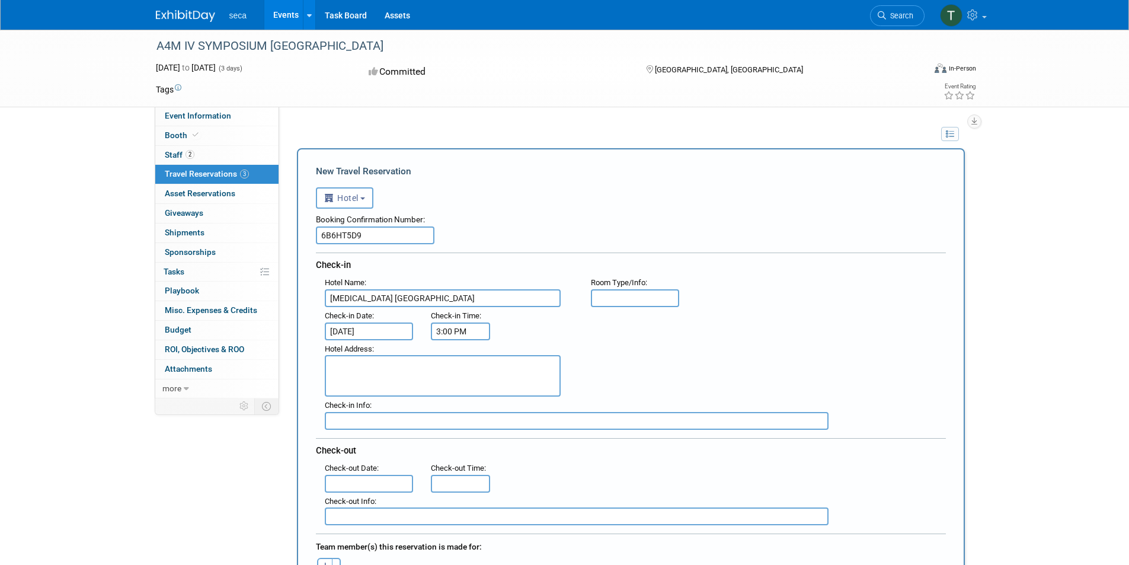
click at [524, 367] on textarea at bounding box center [443, 375] width 236 height 41
paste textarea "One Broadway Everett , MA 02149 , United States of America"
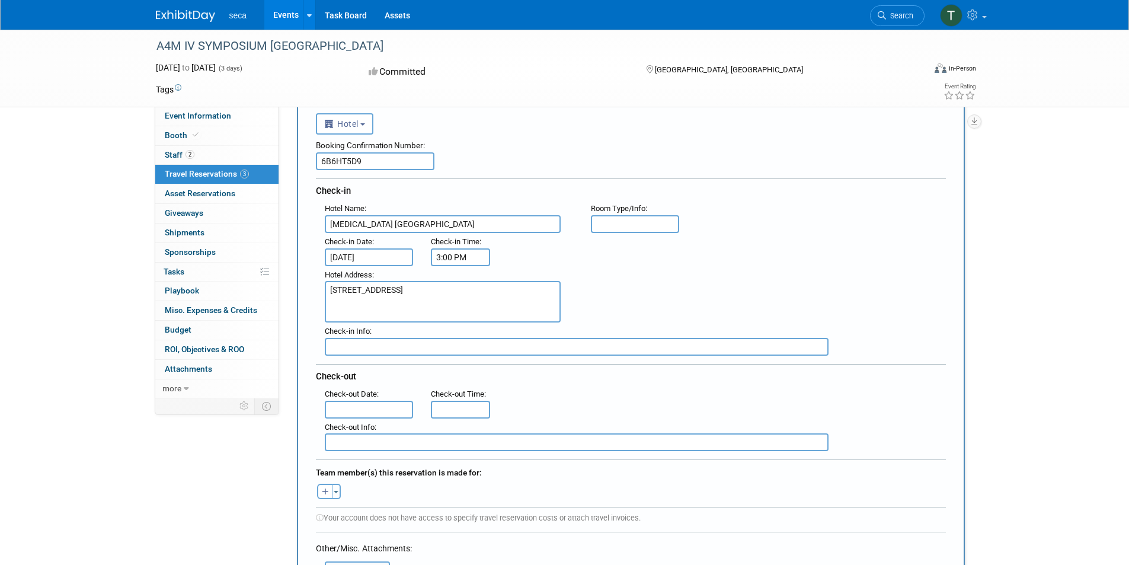
scroll to position [119, 0]
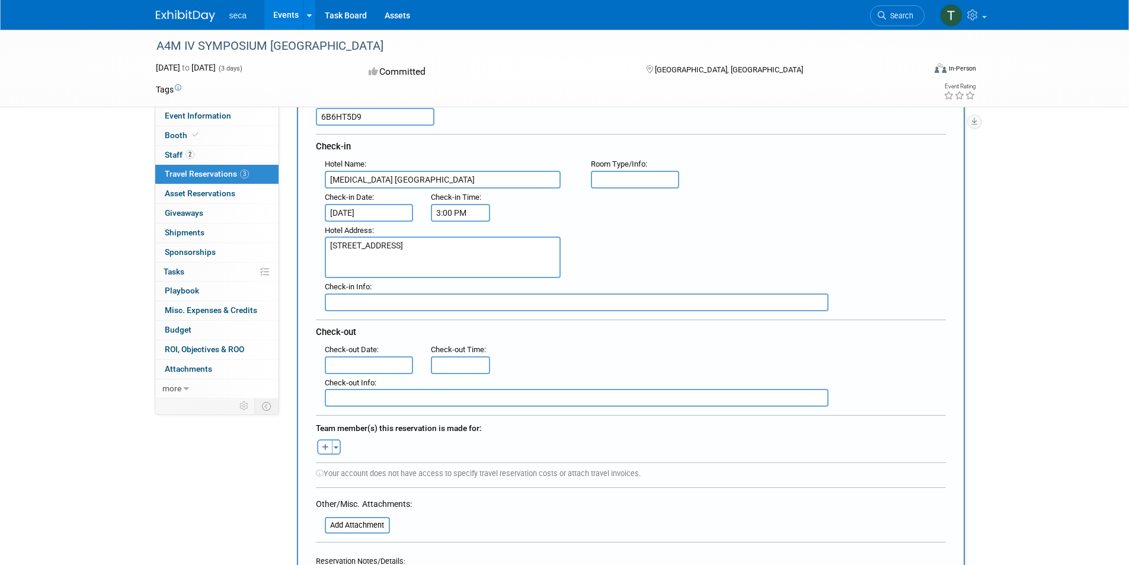
type textarea "One Broadway Everett , MA 02149 , United States of America"
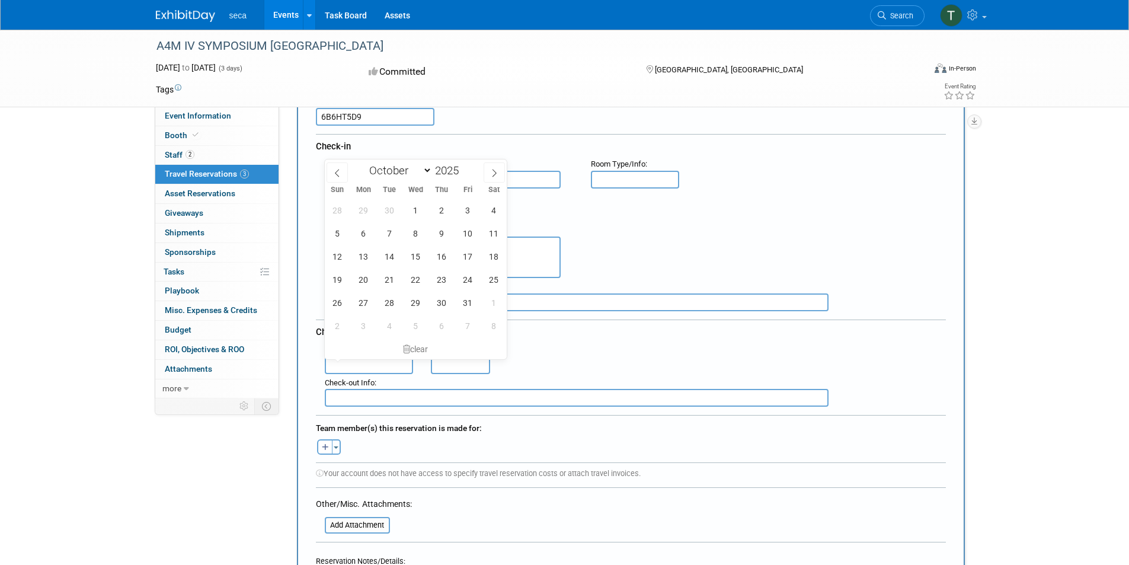
click at [363, 361] on input "text" at bounding box center [369, 365] width 89 height 18
click at [344, 305] on span "26" at bounding box center [337, 302] width 23 height 23
type input "Oct 26, 2025"
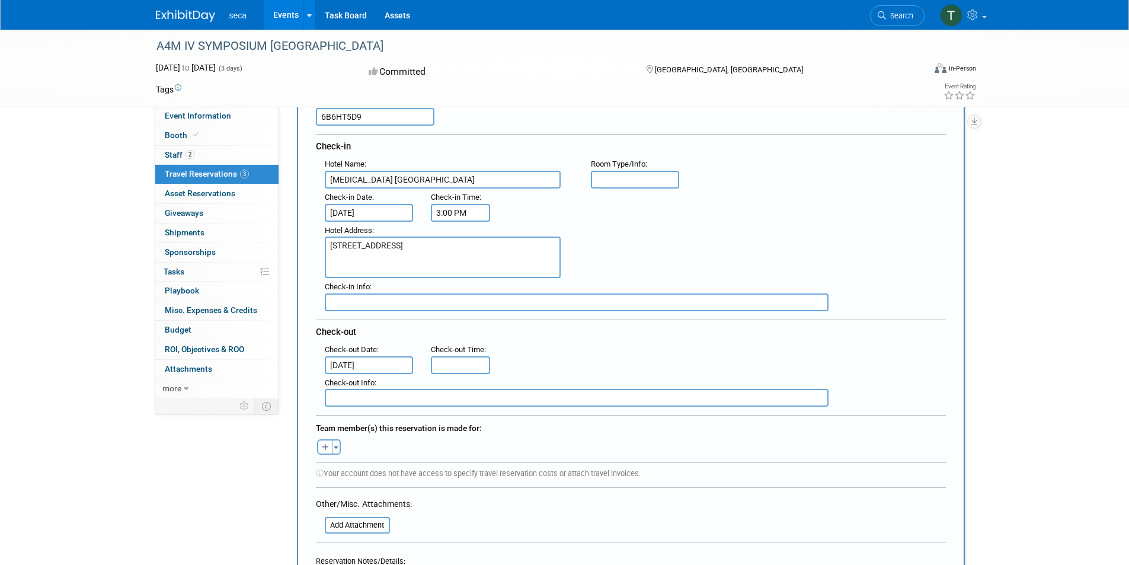
type input "11:00 AM"
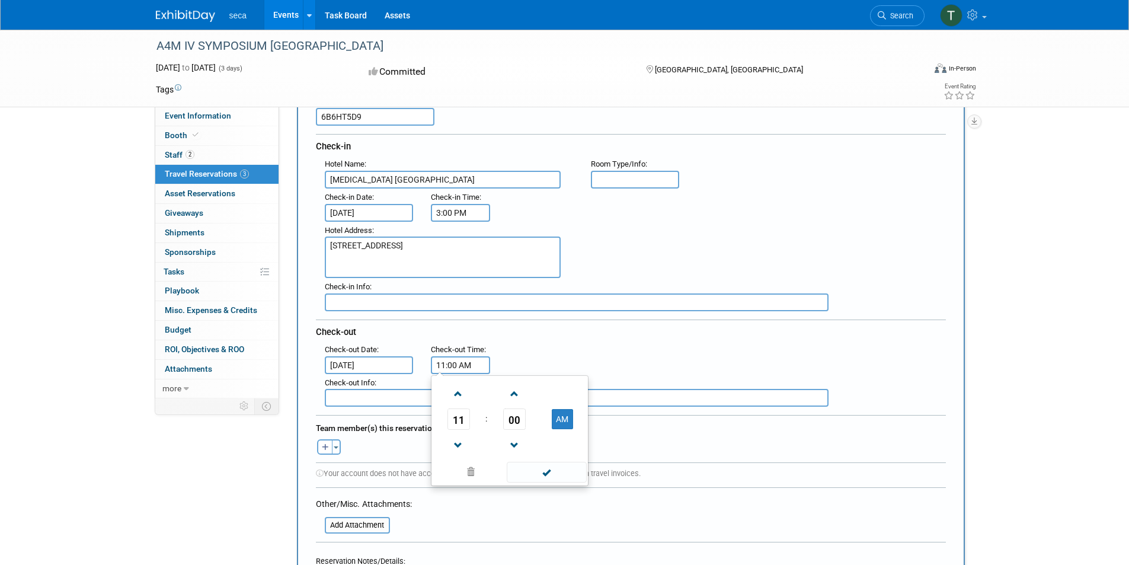
click at [475, 360] on input "11:00 AM" at bounding box center [460, 365] width 59 height 18
click at [542, 471] on span at bounding box center [547, 472] width 80 height 21
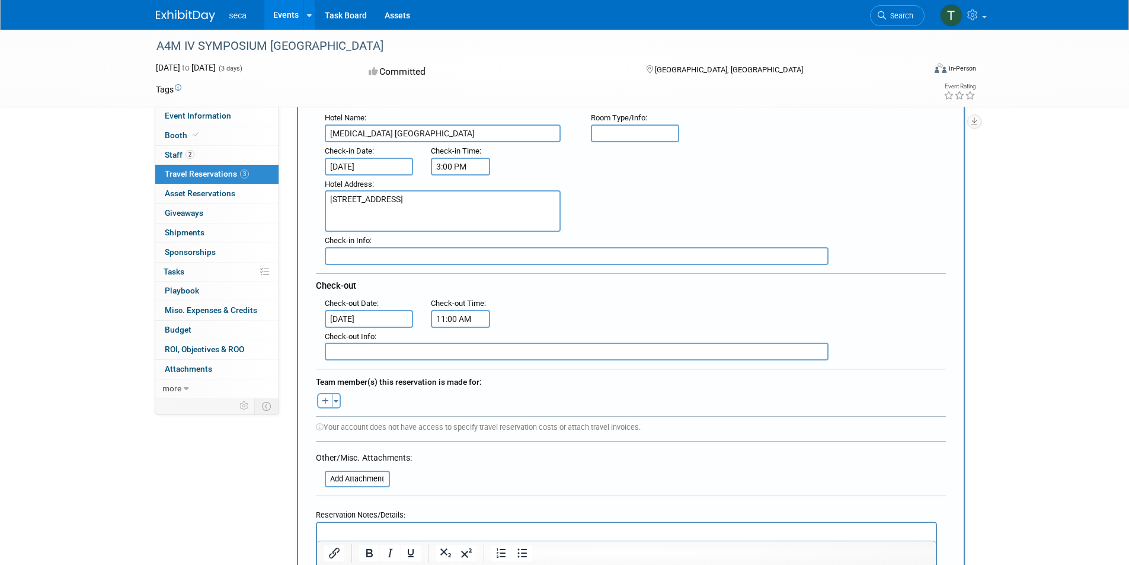
scroll to position [237, 0]
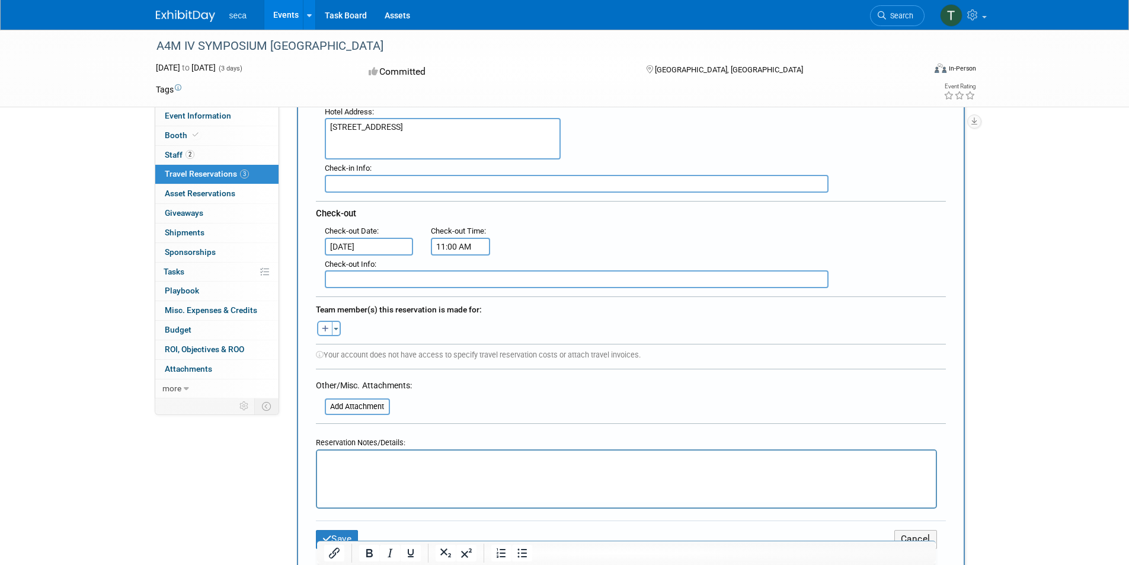
click at [325, 322] on button "button" at bounding box center [324, 328] width 15 height 15
select select
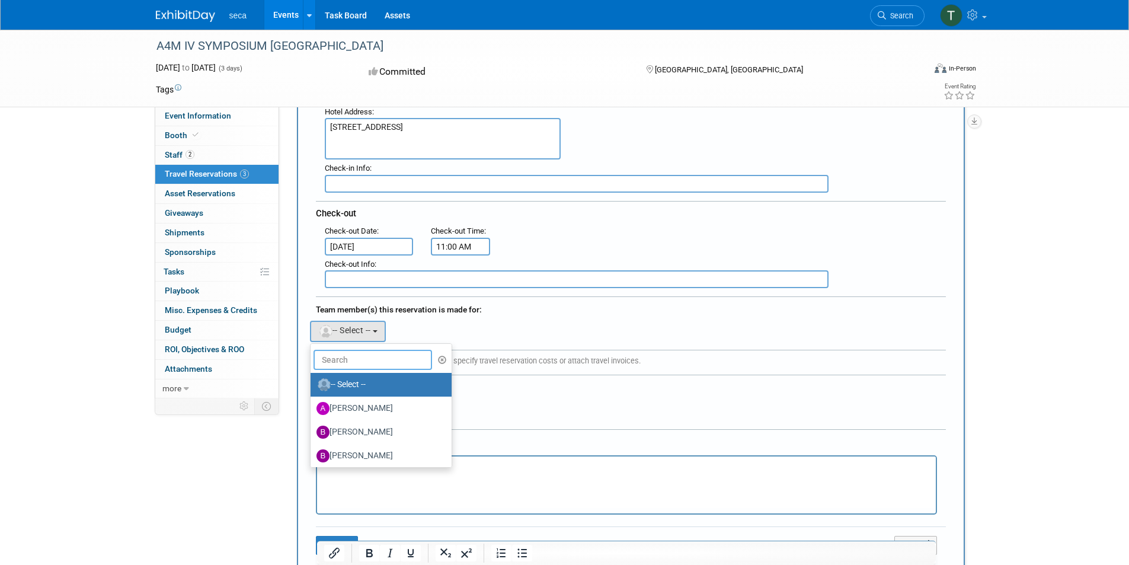
click at [389, 350] on input "text" at bounding box center [372, 360] width 119 height 20
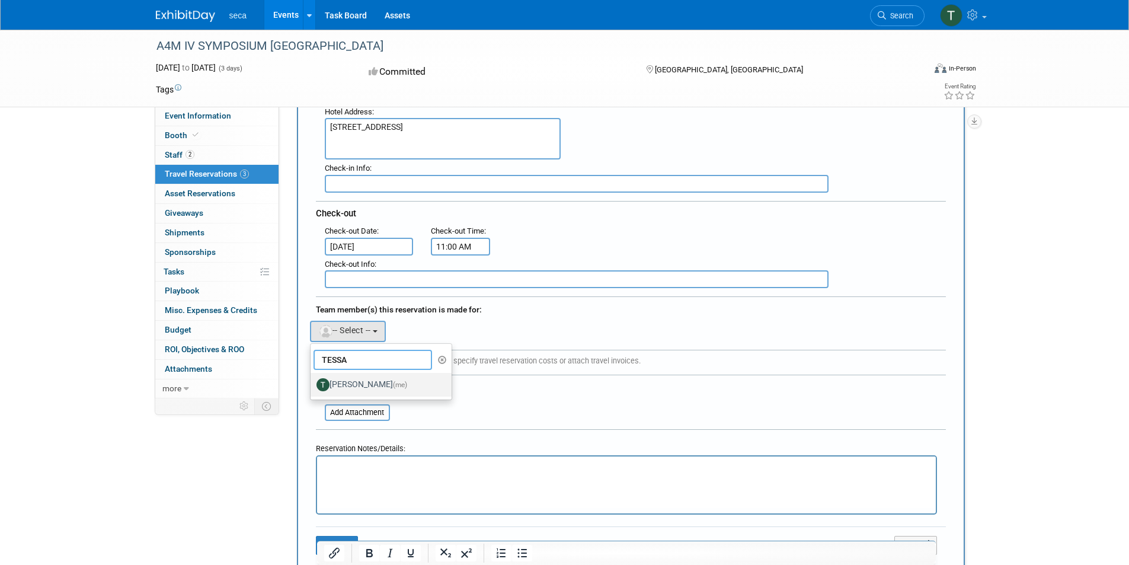
type input "TESSA"
click at [360, 383] on label "Tessa Schwikerath (me)" at bounding box center [378, 384] width 124 height 19
click at [312, 383] on input "Tessa Schwikerath (me)" at bounding box center [309, 383] width 8 height 8
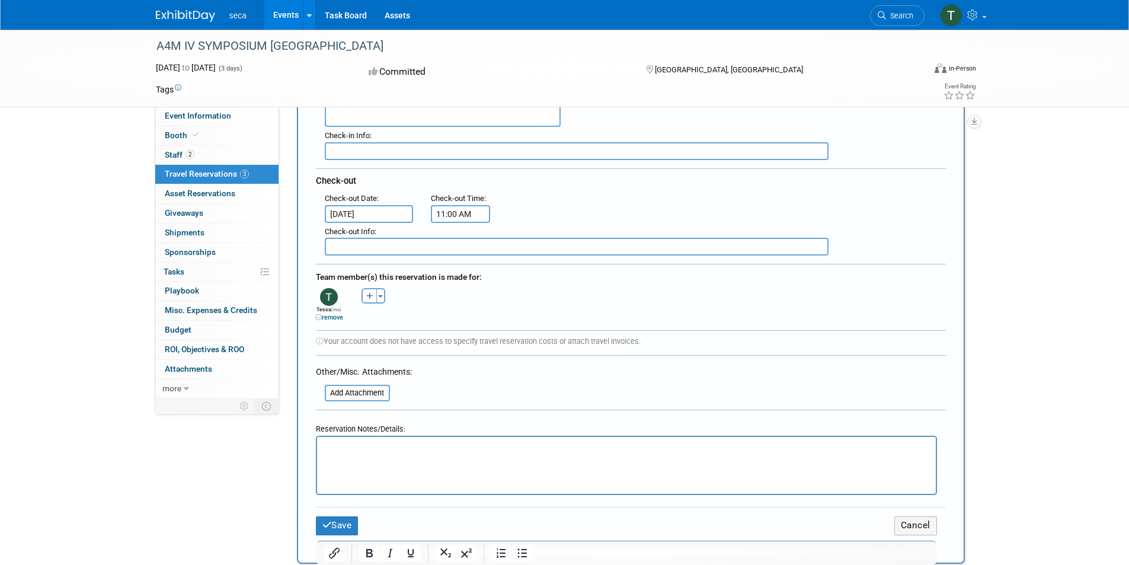
scroll to position [356, 0]
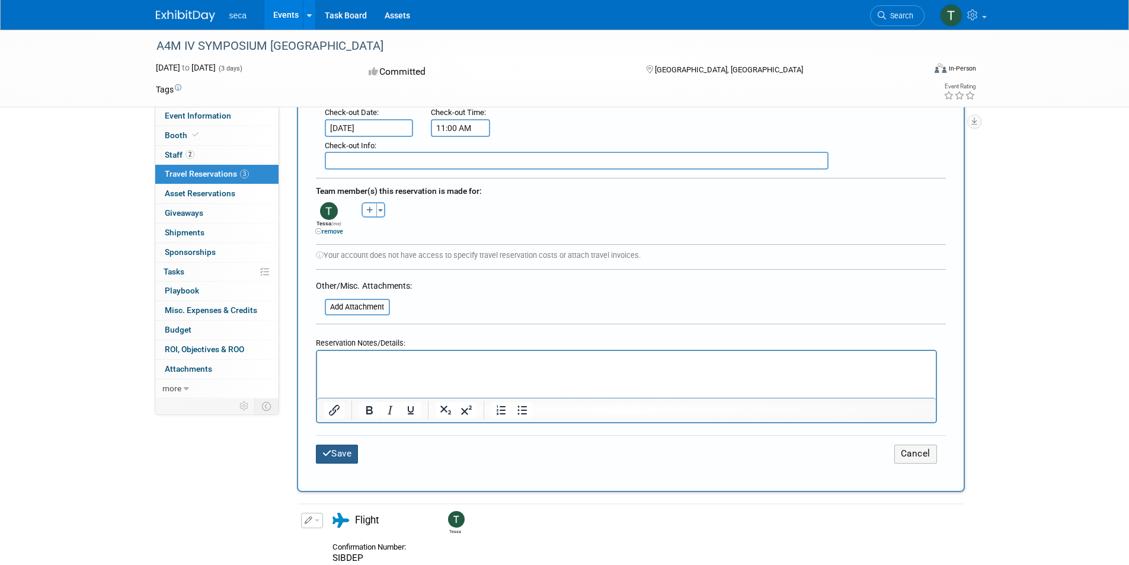
click at [334, 450] on button "Save" at bounding box center [337, 453] width 43 height 18
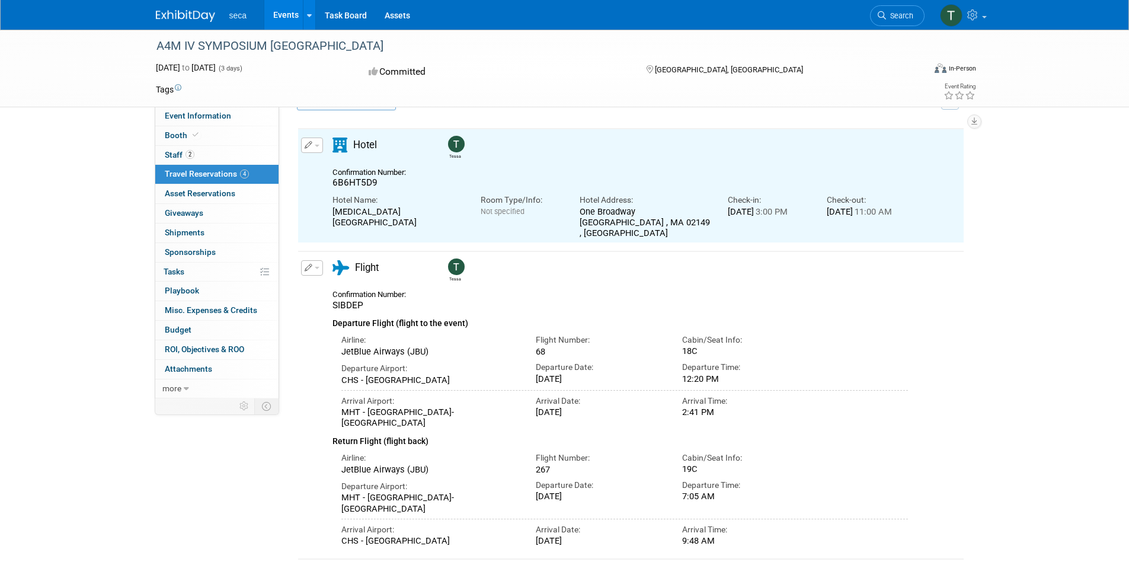
scroll to position [0, 0]
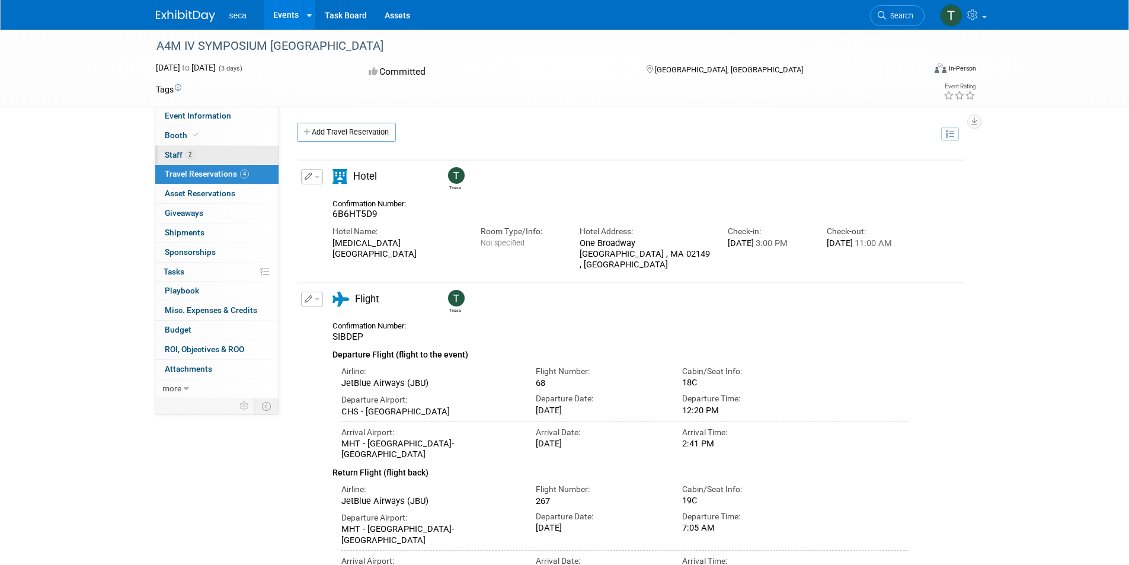
click at [216, 161] on link "2 Staff 2" at bounding box center [216, 155] width 123 height 19
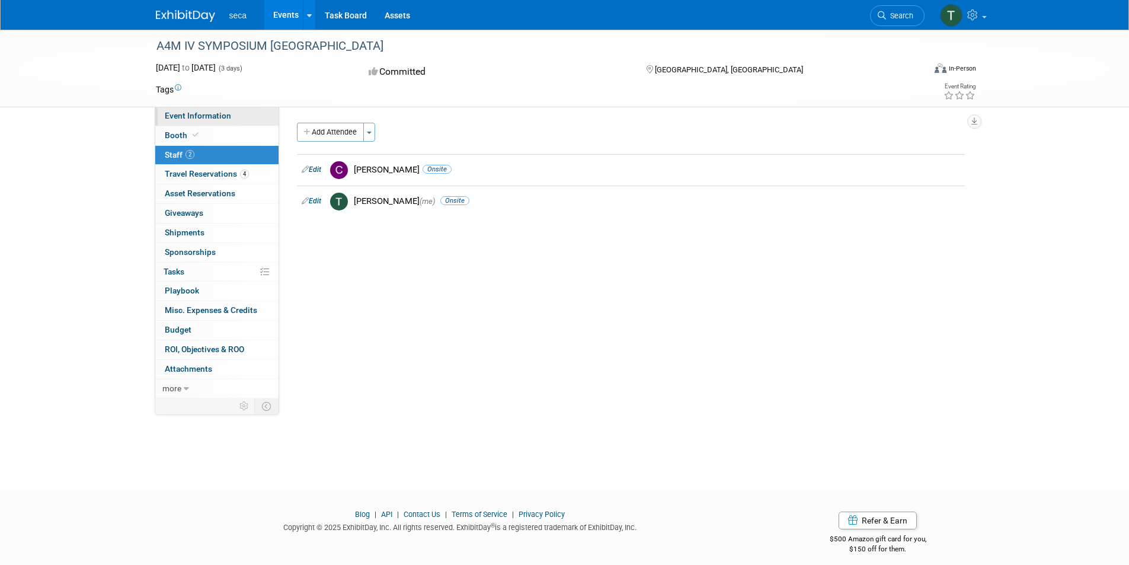
click at [219, 118] on span "Event Information" at bounding box center [198, 115] width 66 height 9
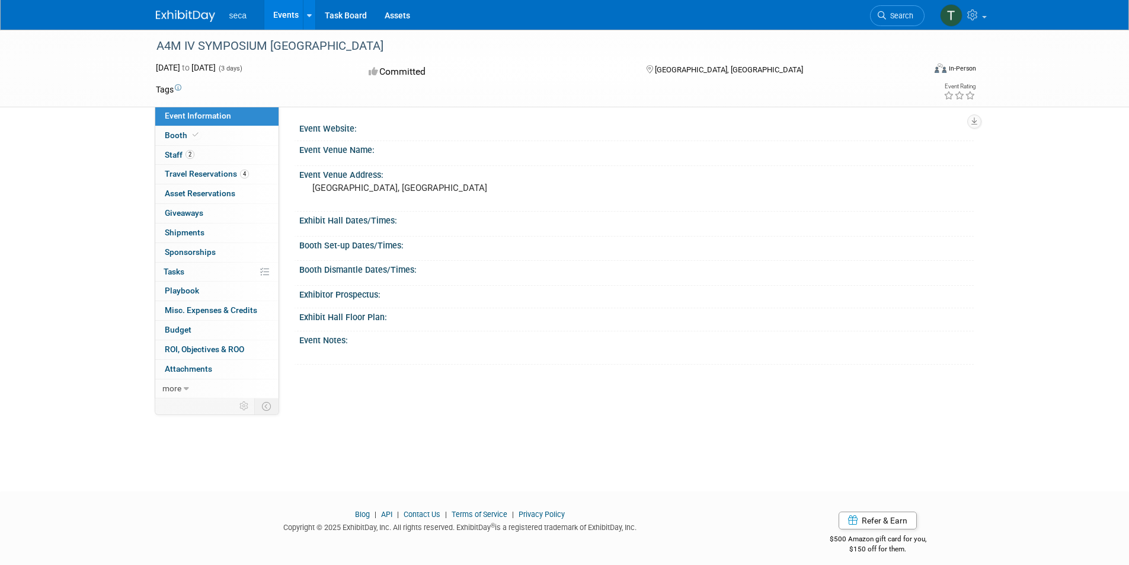
click at [193, 12] on img at bounding box center [185, 16] width 59 height 12
